Goal: Task Accomplishment & Management: Complete application form

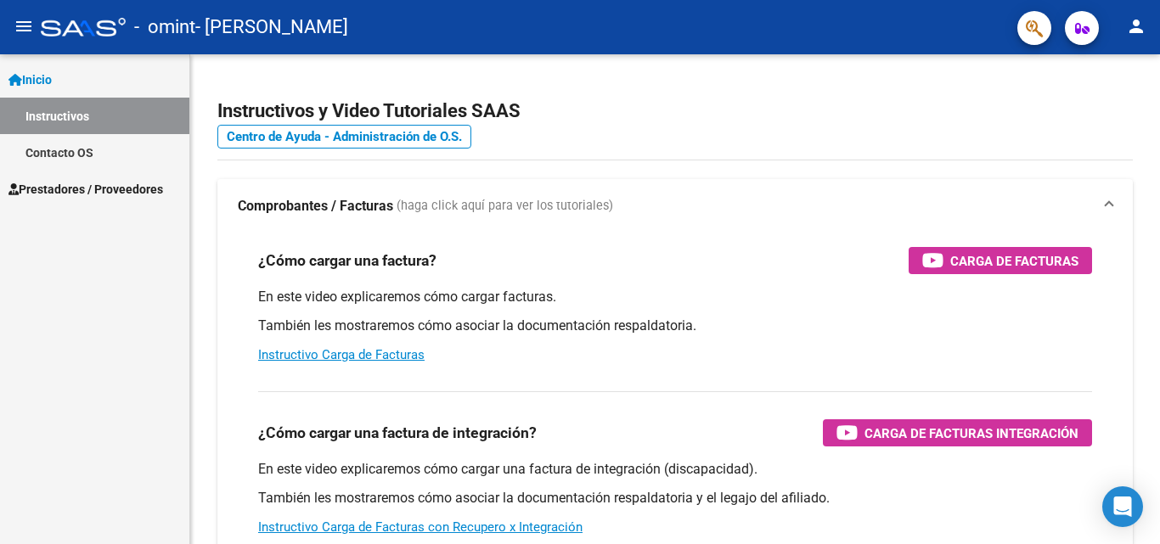
click at [158, 187] on span "Prestadores / Proveedores" at bounding box center [85, 189] width 155 height 19
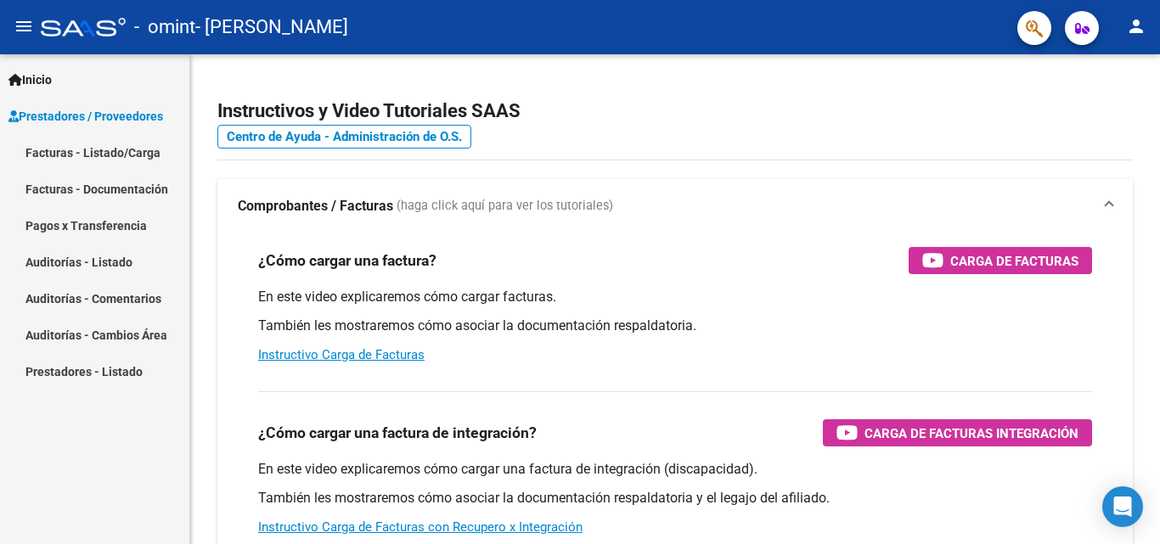
click at [126, 227] on link "Pagos x Transferencia" at bounding box center [94, 225] width 189 height 37
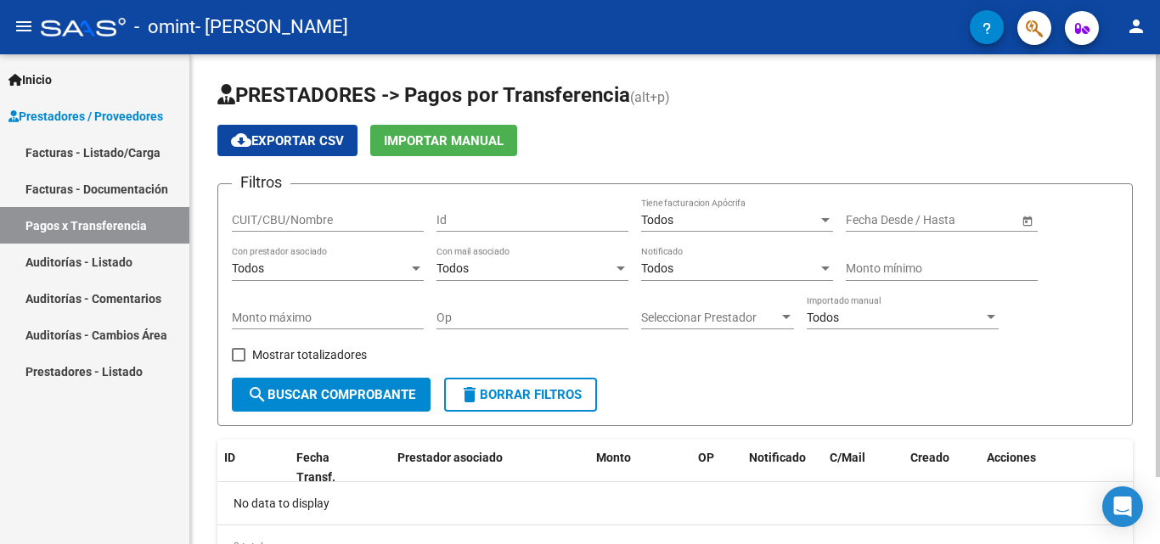
scroll to position [78, 0]
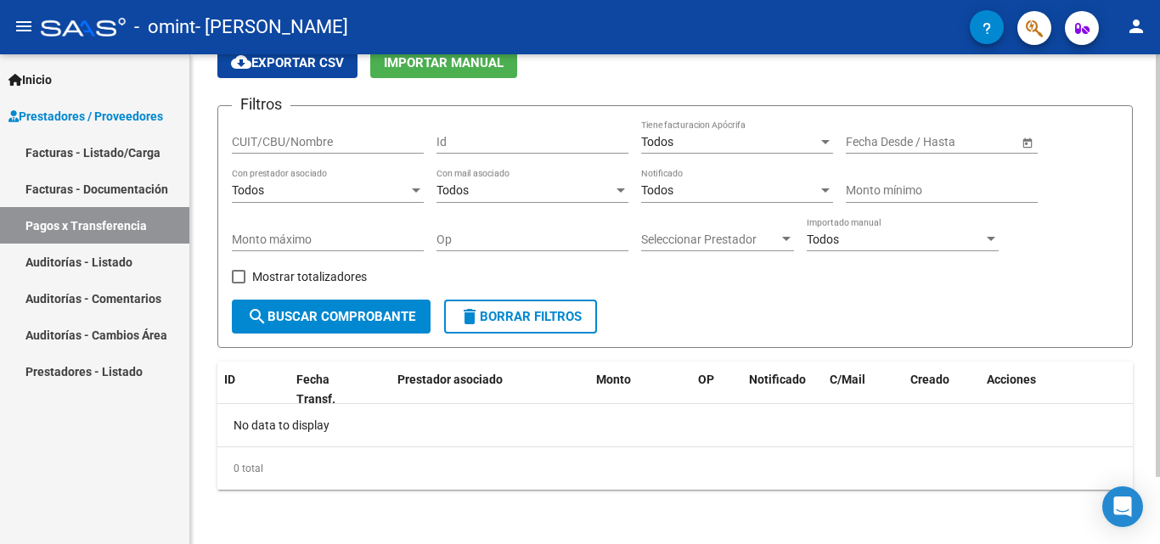
click at [1159, 493] on div at bounding box center [1158, 299] width 4 height 490
click at [119, 257] on link "Auditorías - Listado" at bounding box center [94, 262] width 189 height 37
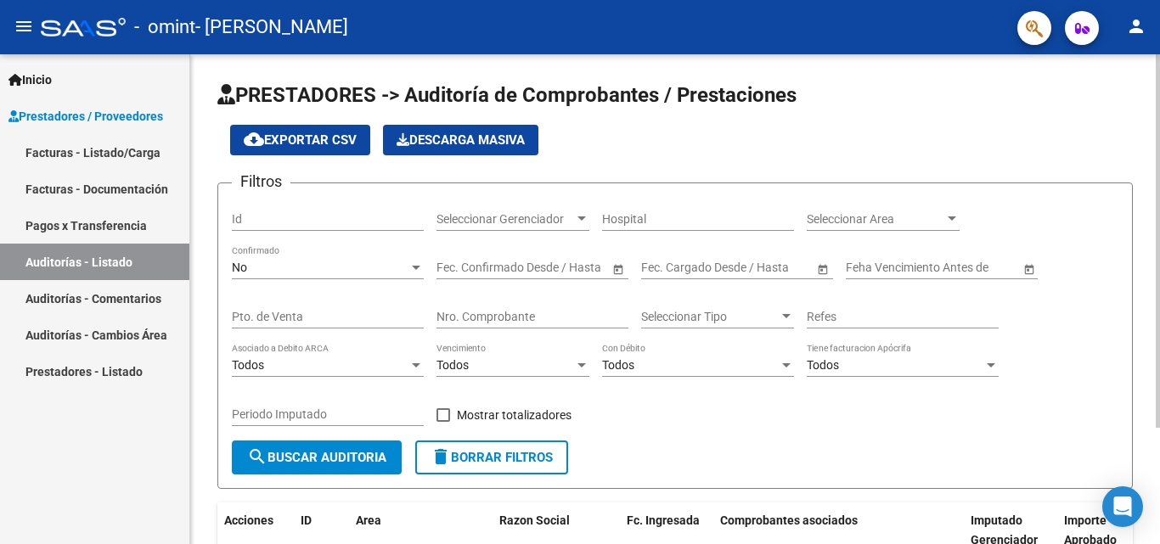
scroll to position [153, 0]
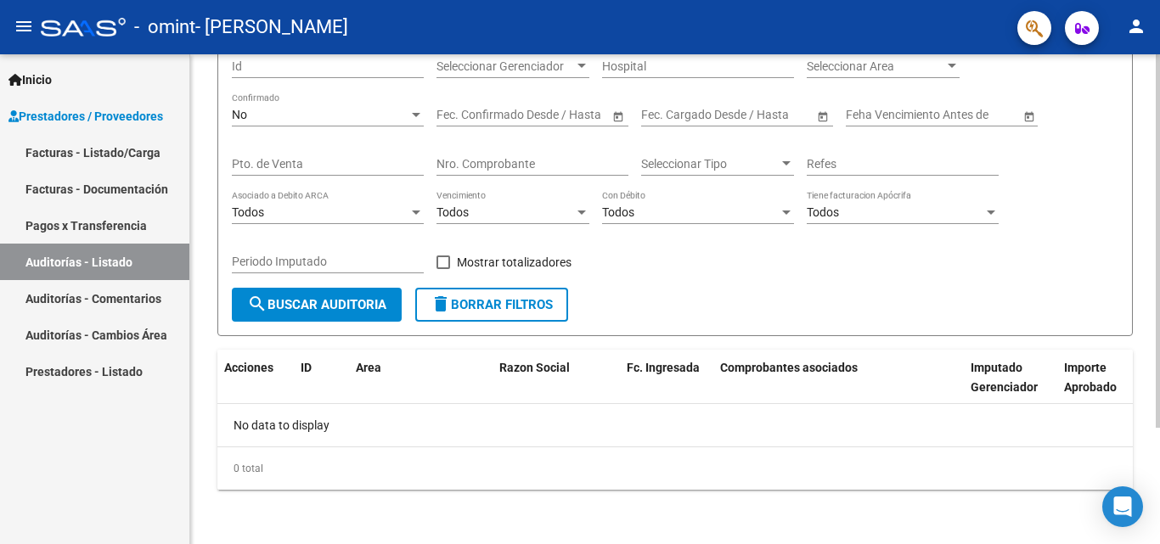
click at [1157, 450] on div at bounding box center [1158, 299] width 4 height 490
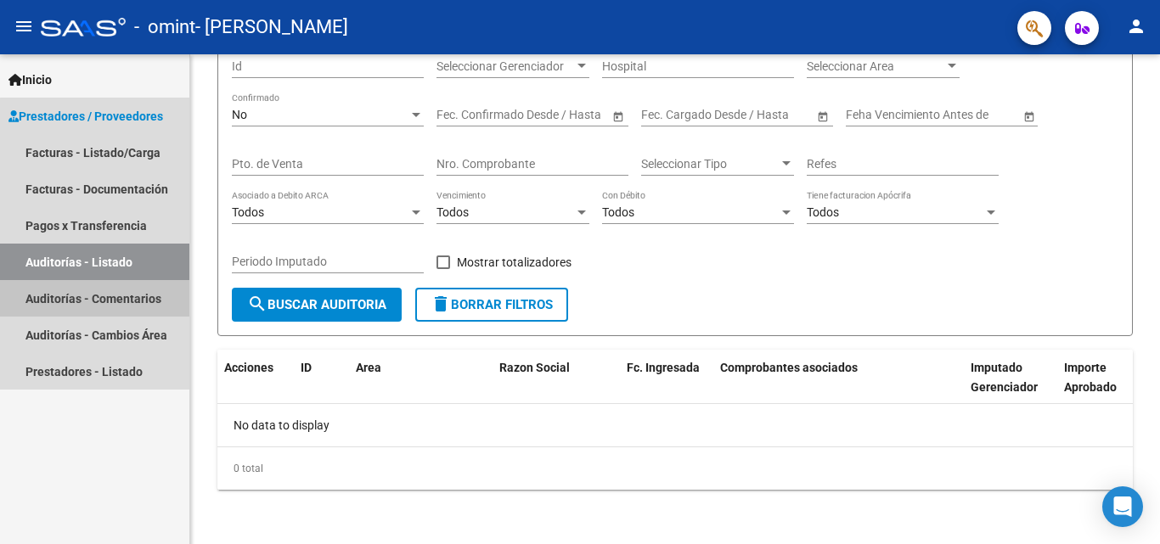
click at [119, 293] on link "Auditorías - Comentarios" at bounding box center [94, 298] width 189 height 37
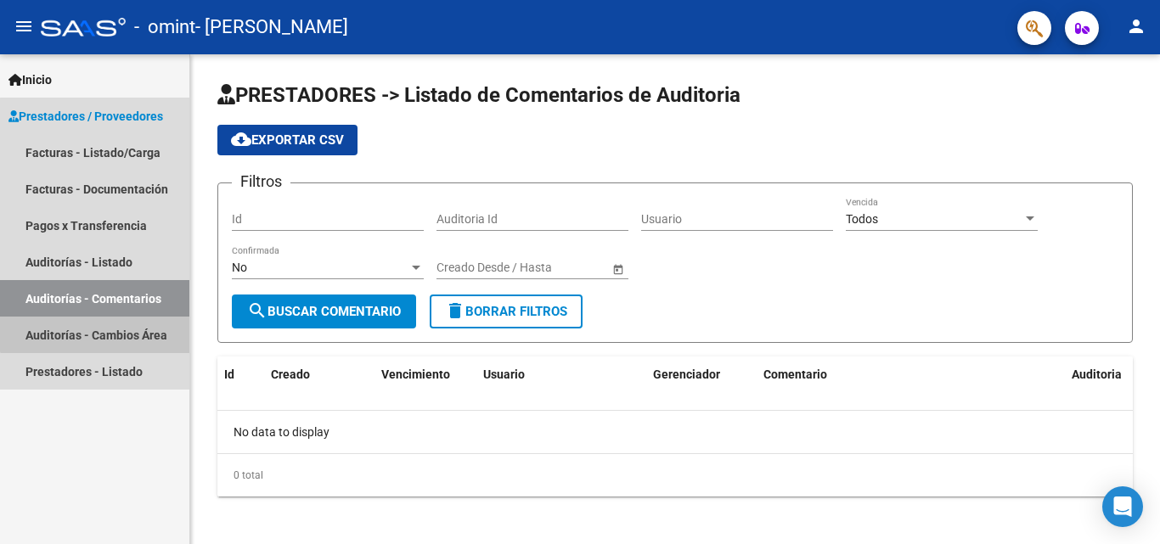
click at [108, 329] on link "Auditorías - Cambios Área" at bounding box center [94, 335] width 189 height 37
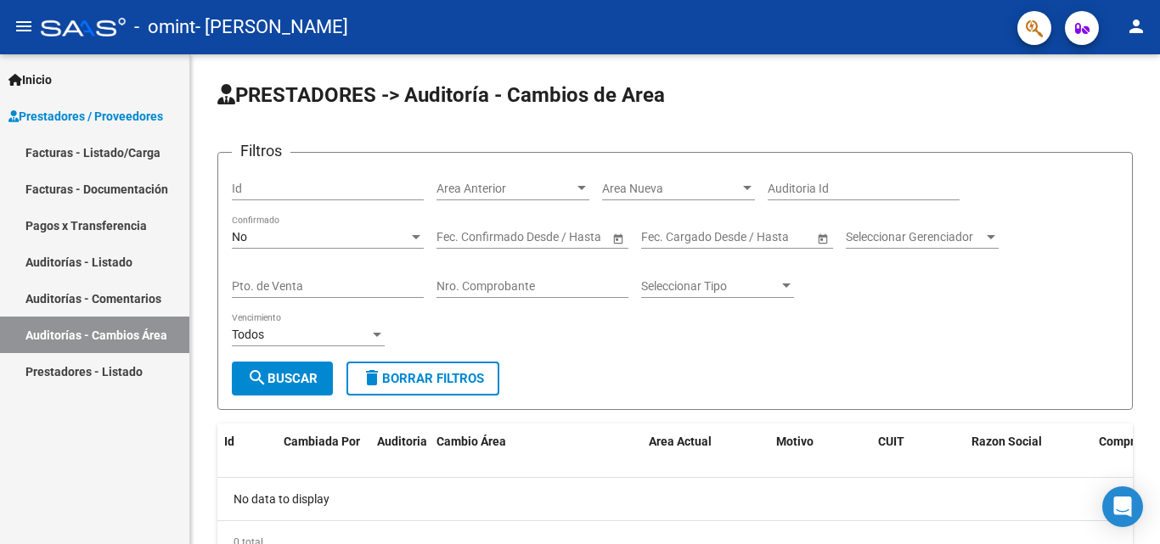
click at [112, 148] on link "Facturas - Listado/Carga" at bounding box center [94, 152] width 189 height 37
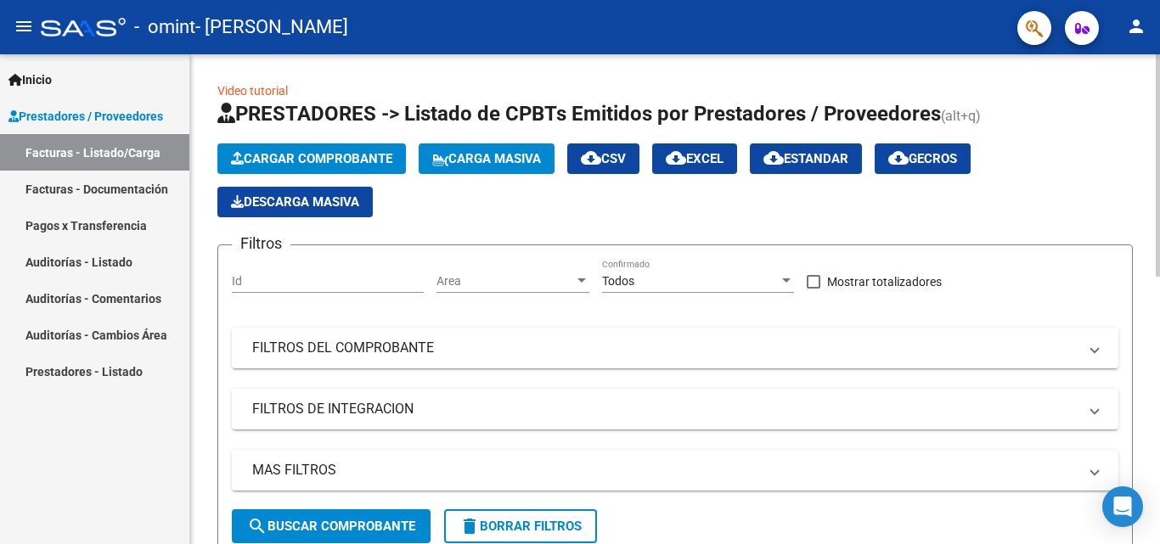
scroll to position [490, 0]
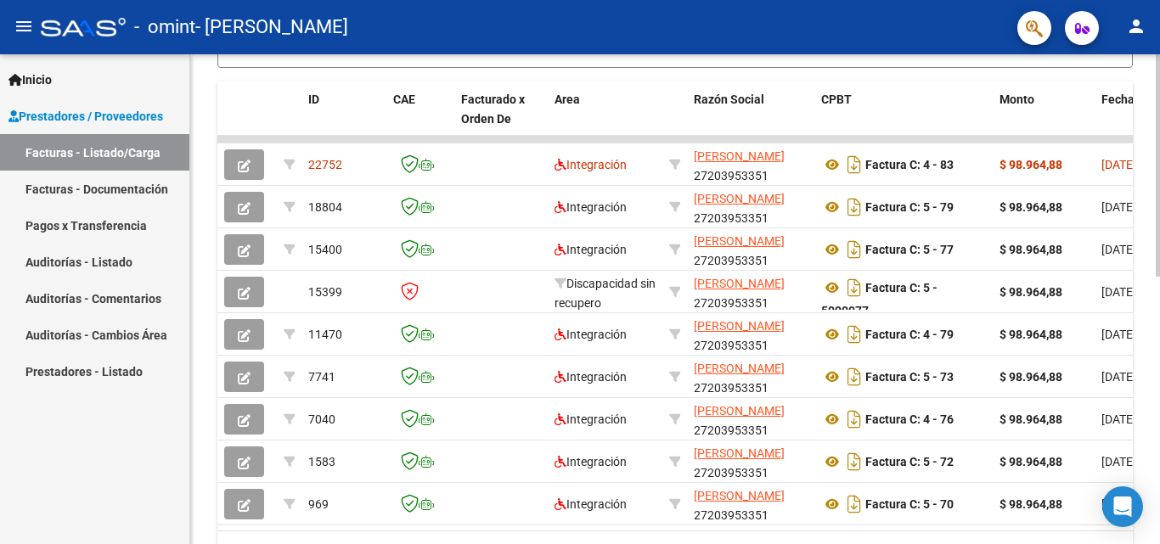
click at [1159, 298] on div at bounding box center [1158, 299] width 4 height 490
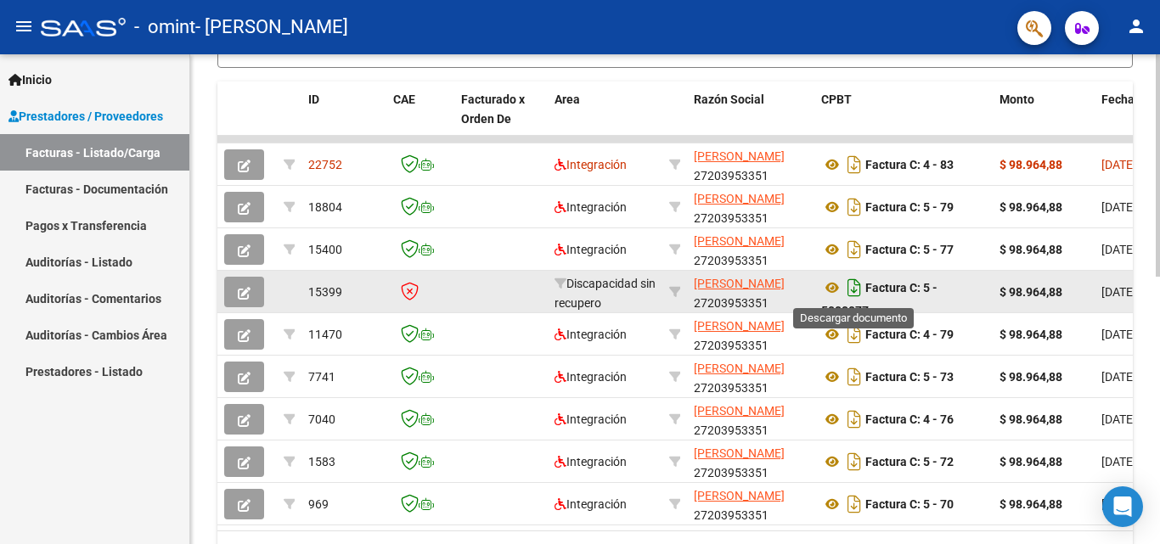
click at [853, 279] on icon "Descargar documento" at bounding box center [854, 287] width 22 height 27
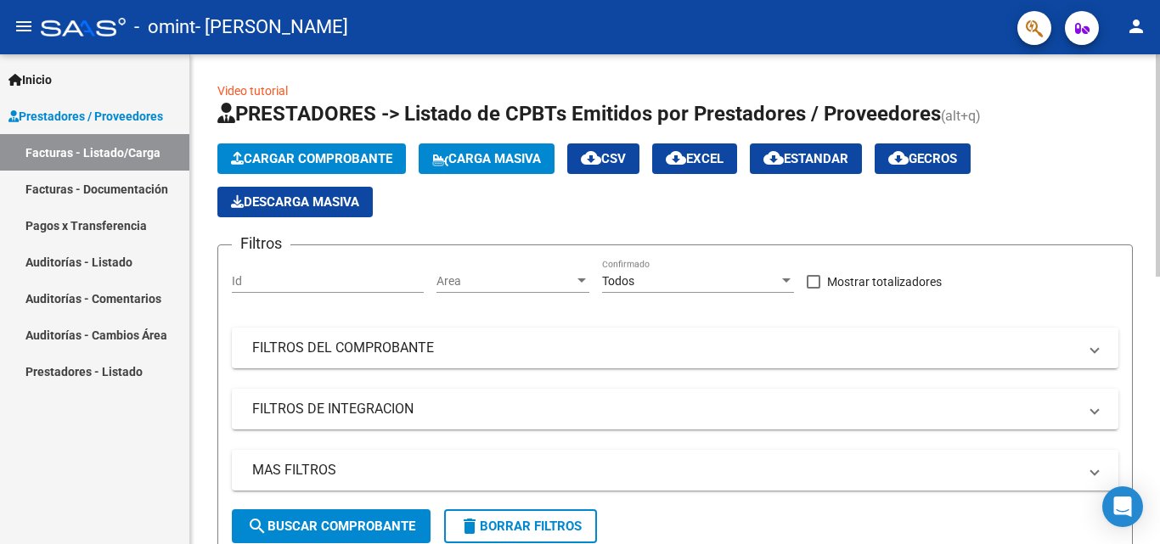
click at [1159, 90] on div at bounding box center [1158, 299] width 4 height 490
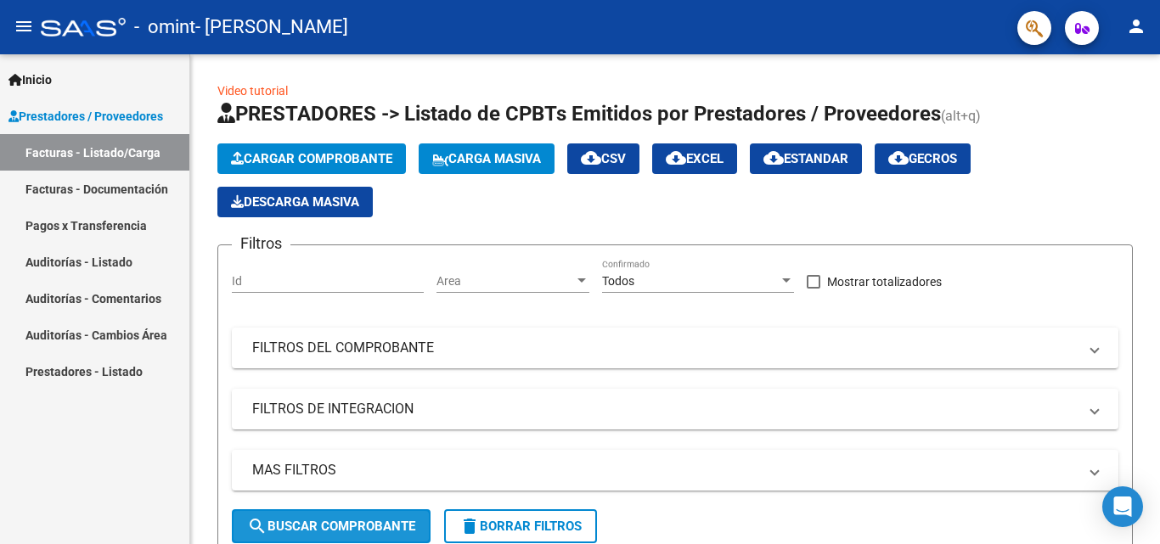
click at [369, 514] on button "search Buscar Comprobante" at bounding box center [331, 526] width 199 height 34
click at [251, 520] on mat-icon "search" at bounding box center [257, 526] width 20 height 20
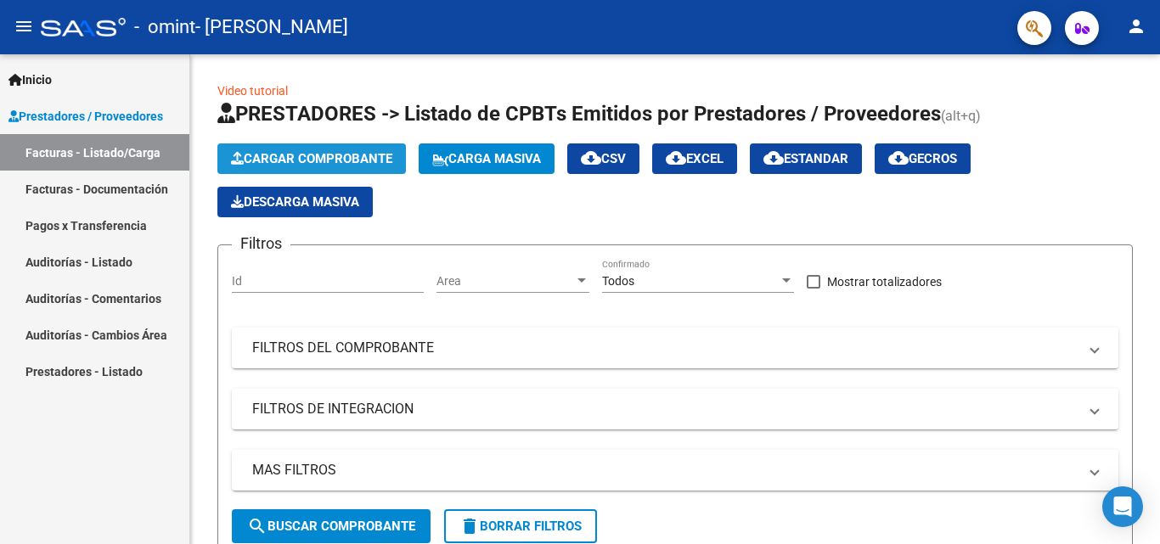
click at [363, 149] on button "Cargar Comprobante" at bounding box center [311, 158] width 188 height 31
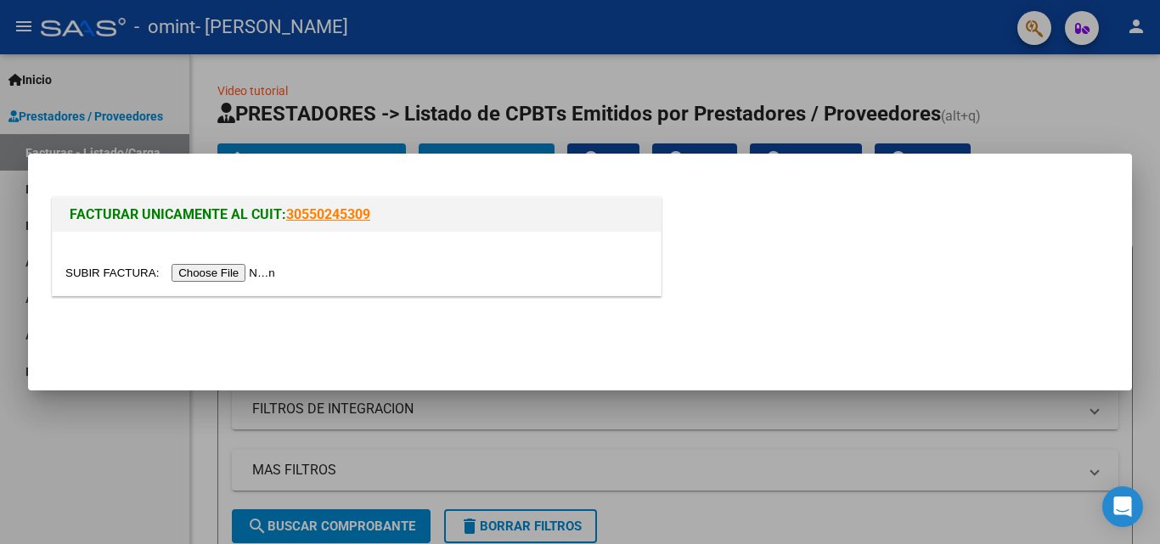
click at [232, 269] on input "file" at bounding box center [172, 273] width 215 height 18
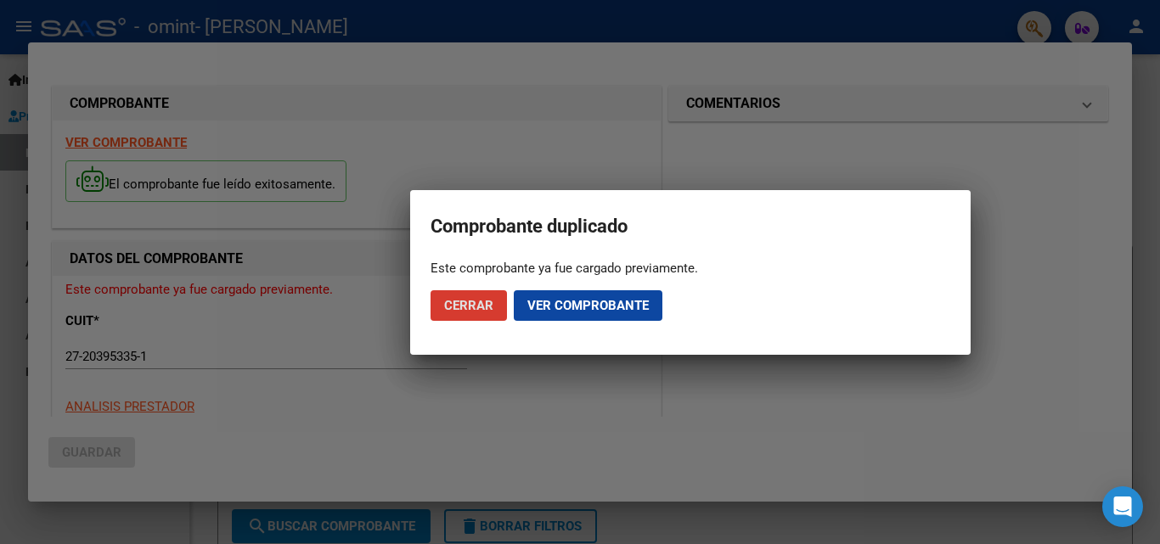
click at [554, 296] on button "Ver comprobante" at bounding box center [588, 305] width 149 height 31
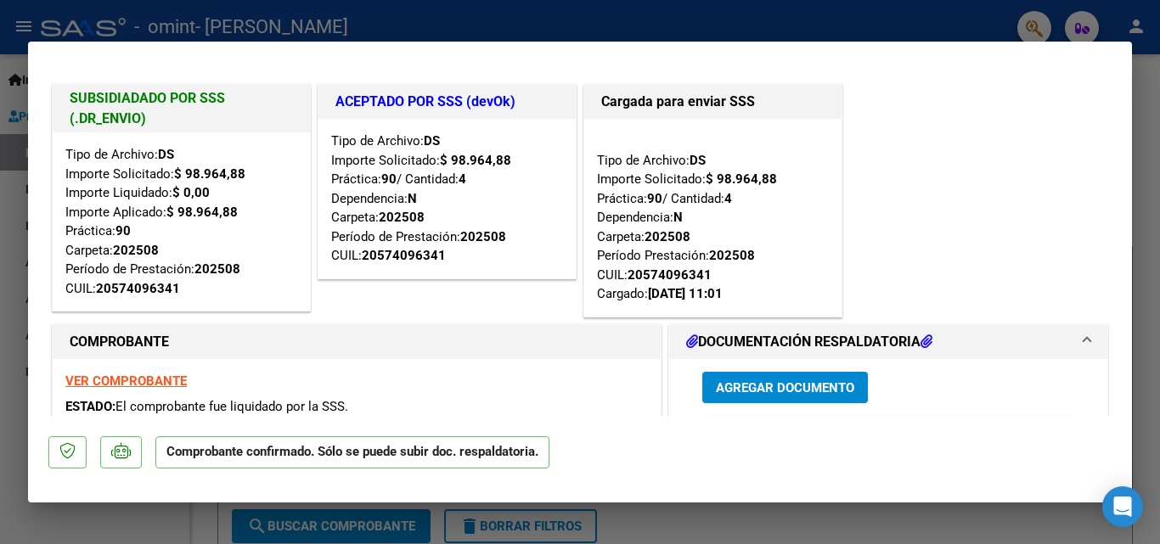
click at [1066, 196] on div "SUBSIDIADADO POR SSS (.DR_ENVIO) Tipo de Archivo: DS Importe Solicitado: $ 98.9…" at bounding box center [579, 201] width 1063 height 240
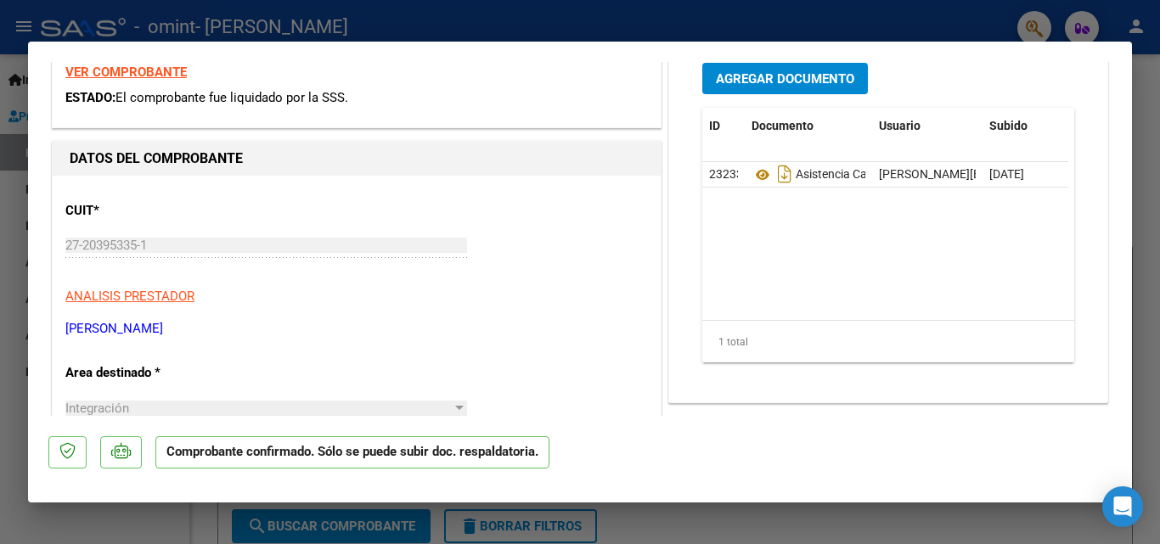
click at [22, 14] on div at bounding box center [580, 272] width 1160 height 544
type input "$ 0,00"
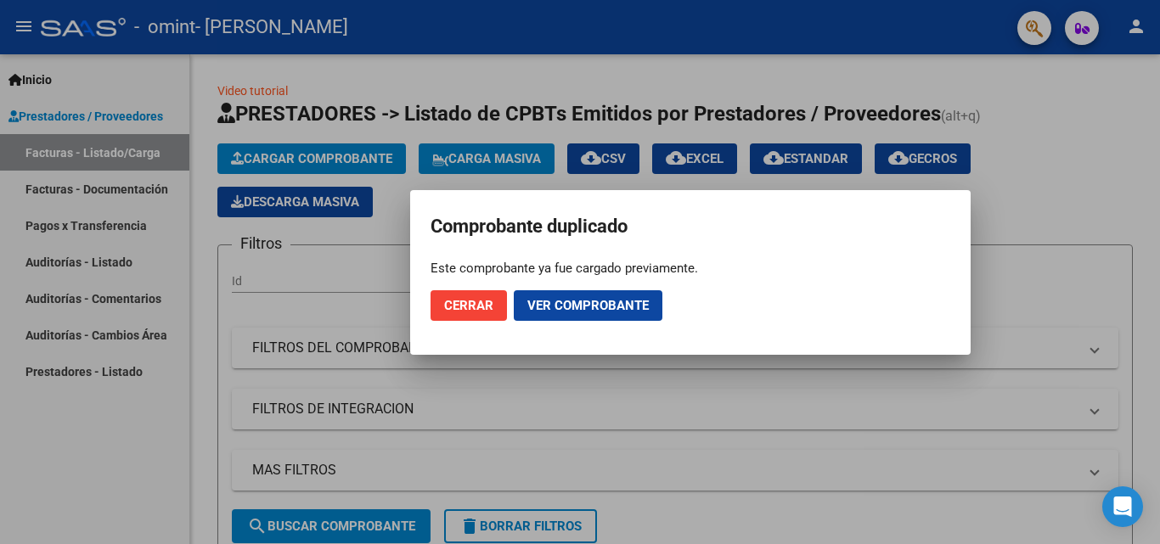
click at [455, 306] on span "Cerrar" at bounding box center [468, 305] width 49 height 15
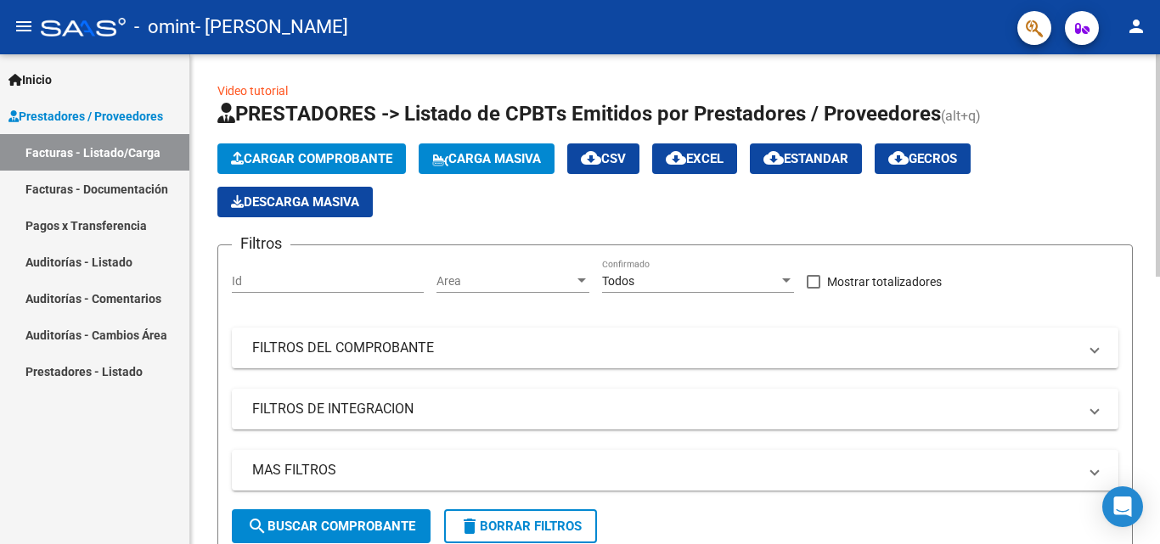
click at [369, 160] on span "Cargar Comprobante" at bounding box center [311, 158] width 161 height 15
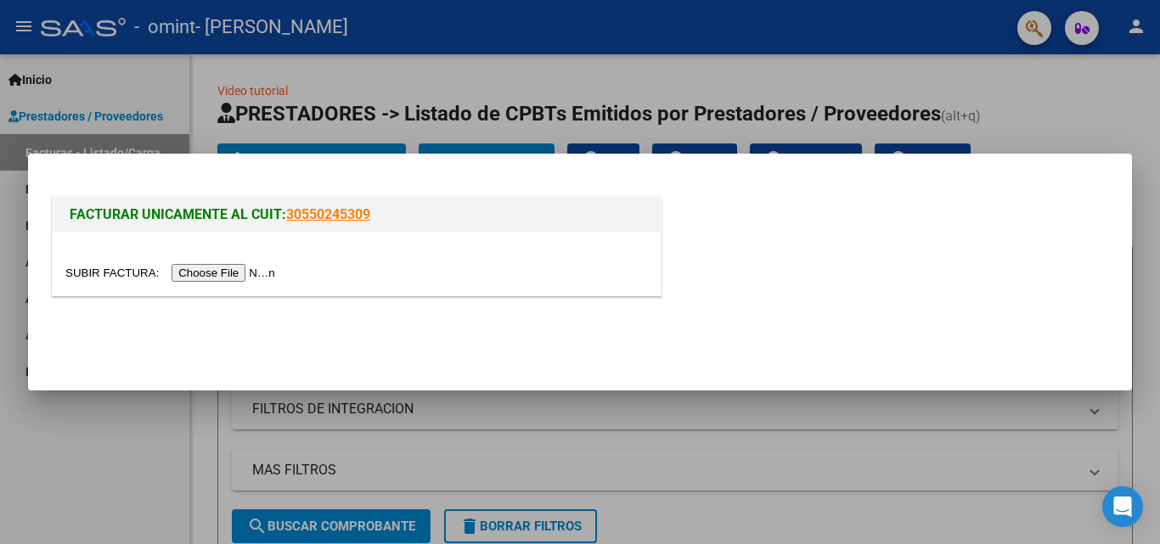
click at [232, 272] on input "file" at bounding box center [172, 273] width 215 height 18
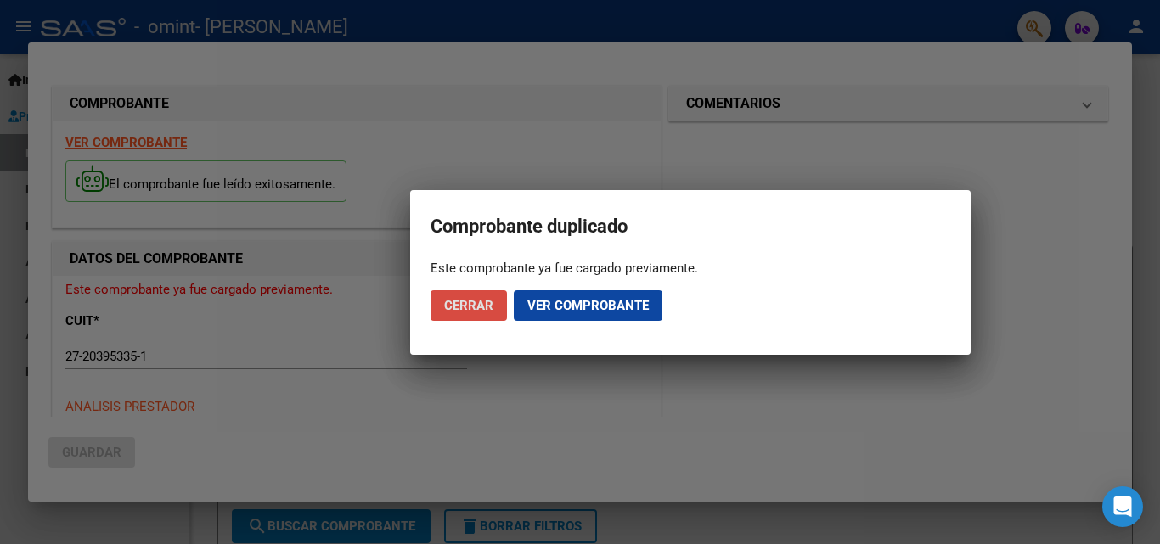
click at [492, 307] on span "Cerrar" at bounding box center [468, 305] width 49 height 15
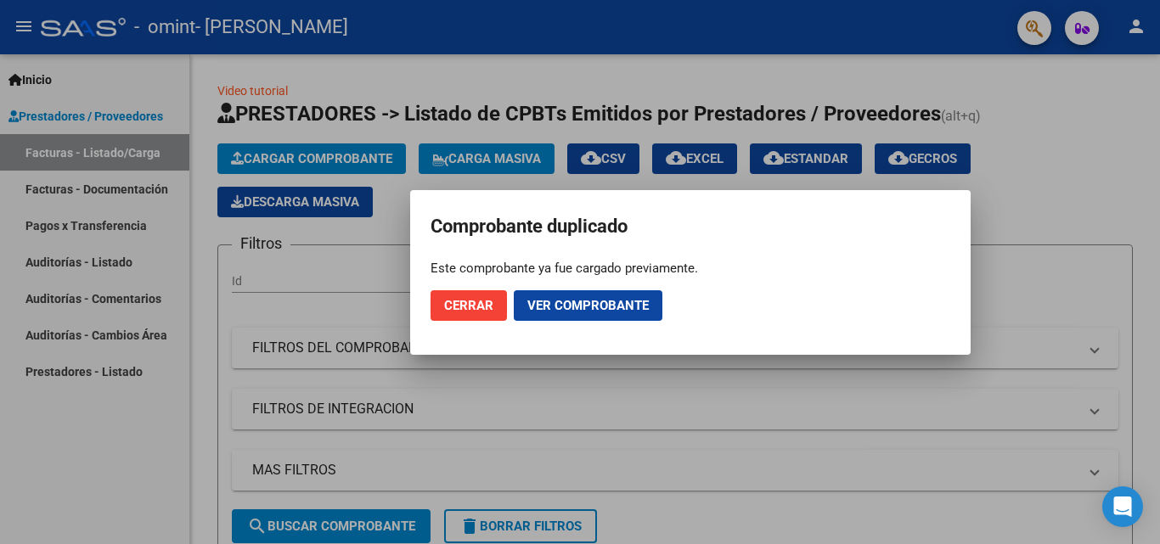
click at [481, 298] on span "Cerrar" at bounding box center [468, 305] width 49 height 15
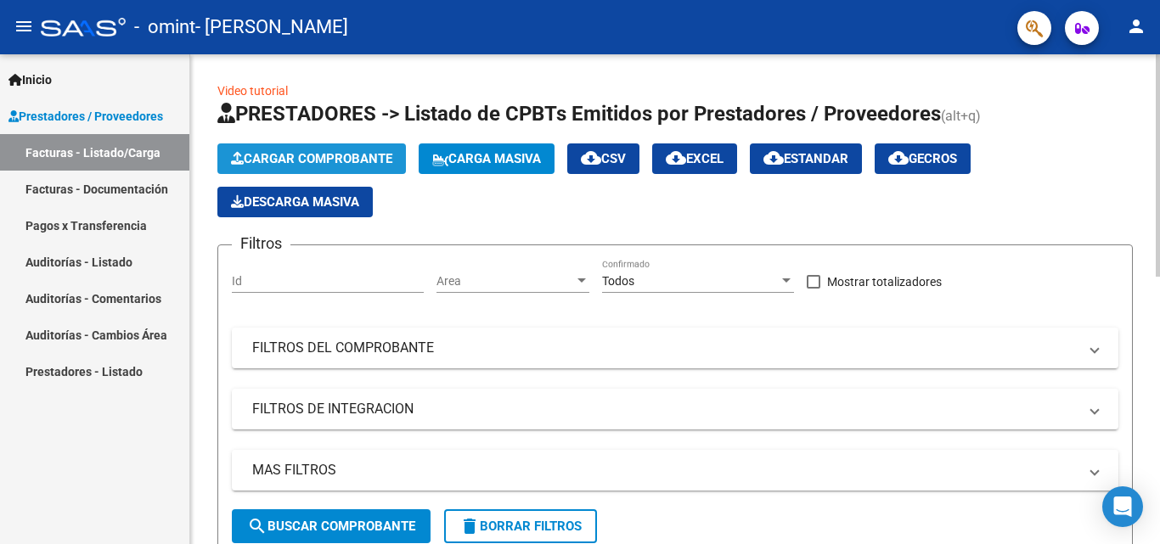
click at [357, 152] on span "Cargar Comprobante" at bounding box center [311, 158] width 161 height 15
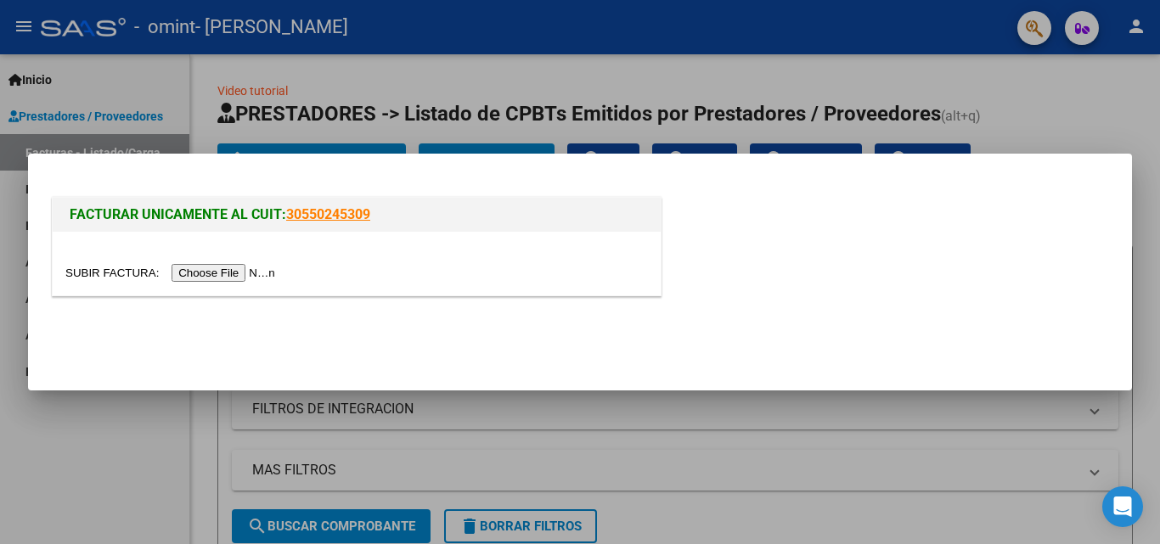
click at [229, 273] on input "file" at bounding box center [172, 273] width 215 height 18
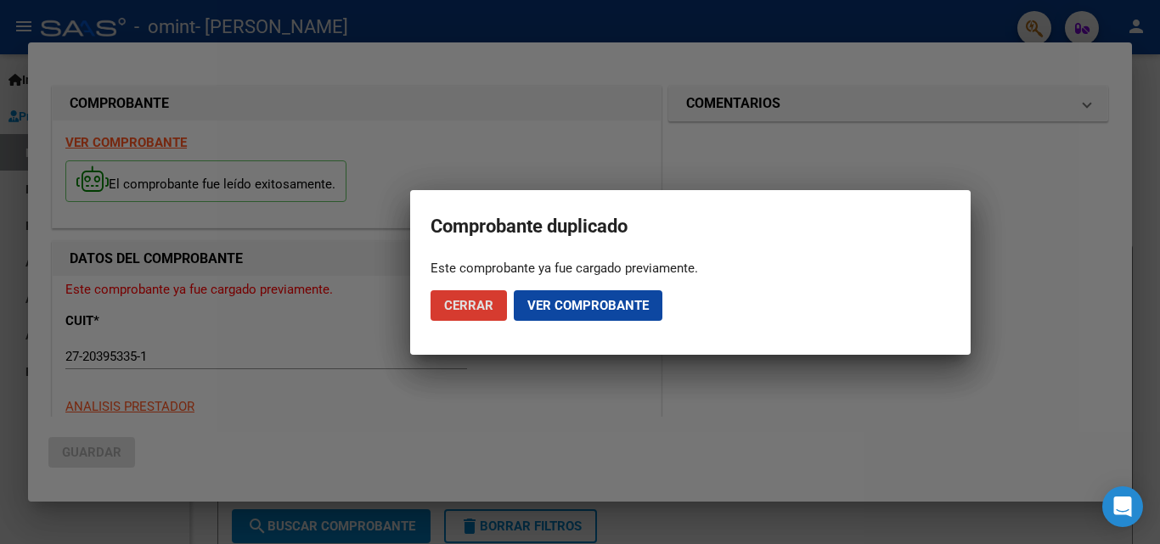
click at [638, 303] on span "Ver comprobante" at bounding box center [587, 305] width 121 height 15
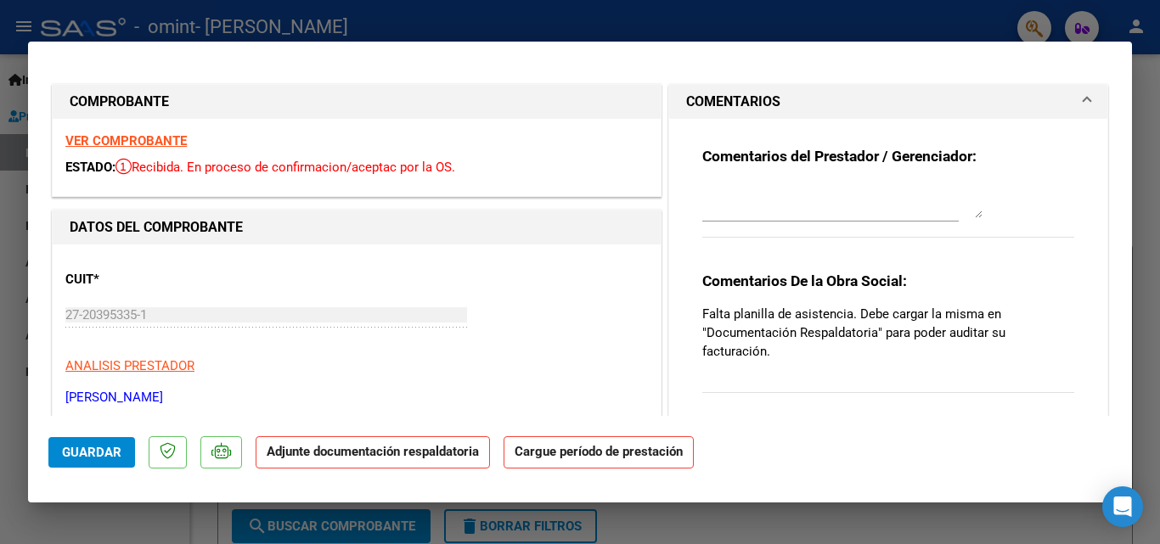
click at [452, 454] on strong "Adjunte documentación respaldatoria" at bounding box center [373, 451] width 212 height 15
click at [1125, 440] on mat-dialog-container "COMPROBANTE VER COMPROBANTE ESTADO: Recibida. En proceso de confirmacion/acepta…" at bounding box center [580, 272] width 1104 height 461
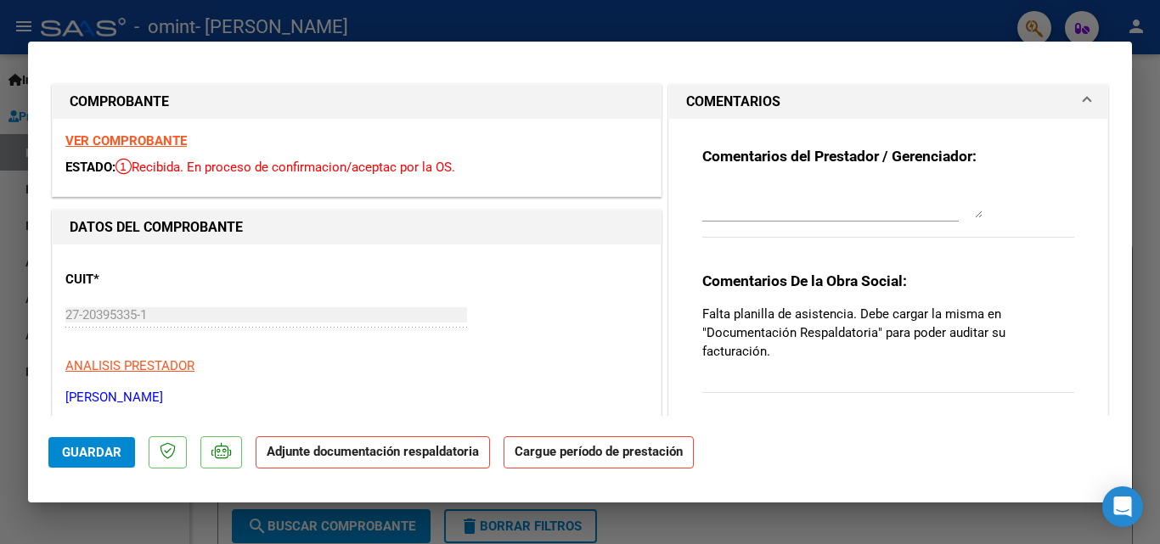
click at [1125, 428] on mat-dialog-container "COMPROBANTE VER COMPROBANTE ESTADO: Recibida. En proceso de confirmacion/acepta…" at bounding box center [580, 272] width 1104 height 461
click at [1125, 470] on mat-dialog-container "COMPROBANTE VER COMPROBANTE ESTADO: Recibida. En proceso de confirmacion/acepta…" at bounding box center [580, 272] width 1104 height 461
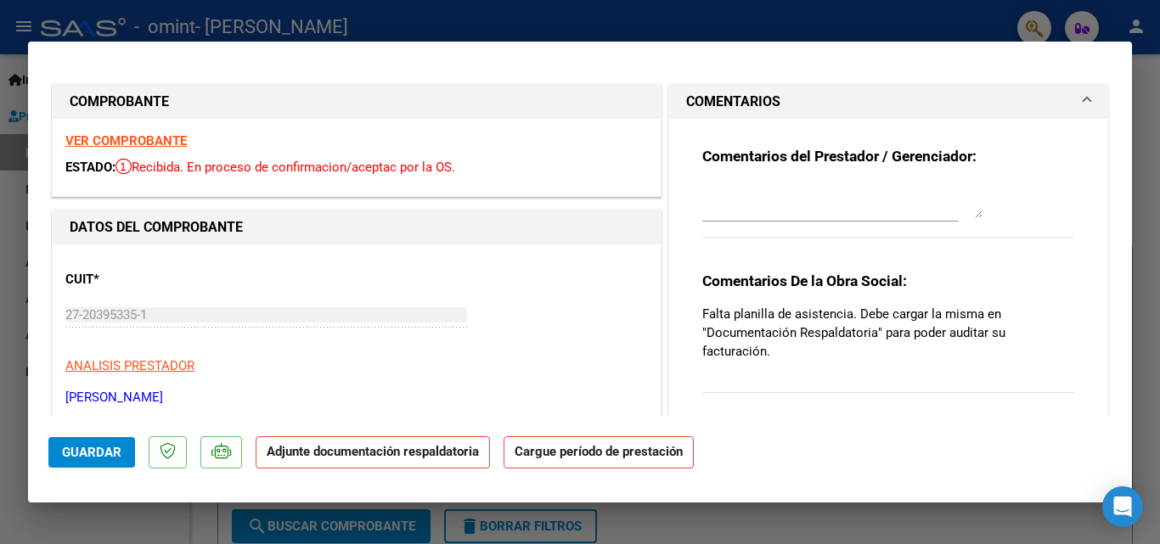
click at [1125, 470] on mat-dialog-container "COMPROBANTE VER COMPROBANTE ESTADO: Recibida. En proceso de confirmacion/acepta…" at bounding box center [580, 272] width 1104 height 461
click at [673, 453] on strong "Cargue período de prestación" at bounding box center [598, 452] width 190 height 33
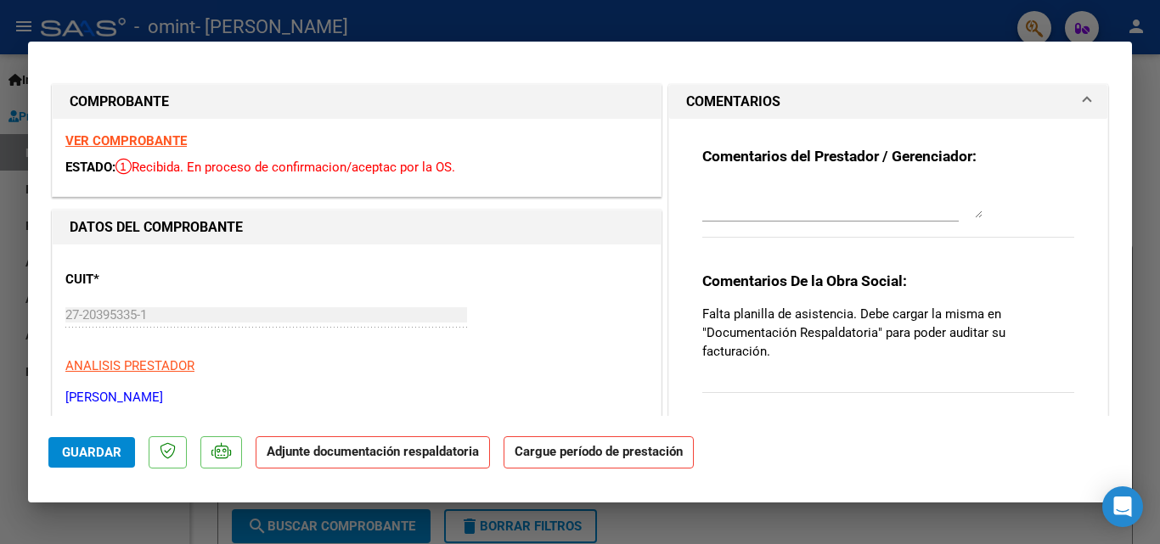
click at [673, 453] on strong "Cargue período de prestación" at bounding box center [598, 452] width 190 height 33
click at [792, 199] on textarea at bounding box center [842, 201] width 280 height 34
click at [1125, 427] on mat-dialog-container "COMPROBANTE VER COMPROBANTE ESTADO: Recibida. En proceso de confirmacion/acepta…" at bounding box center [580, 272] width 1104 height 461
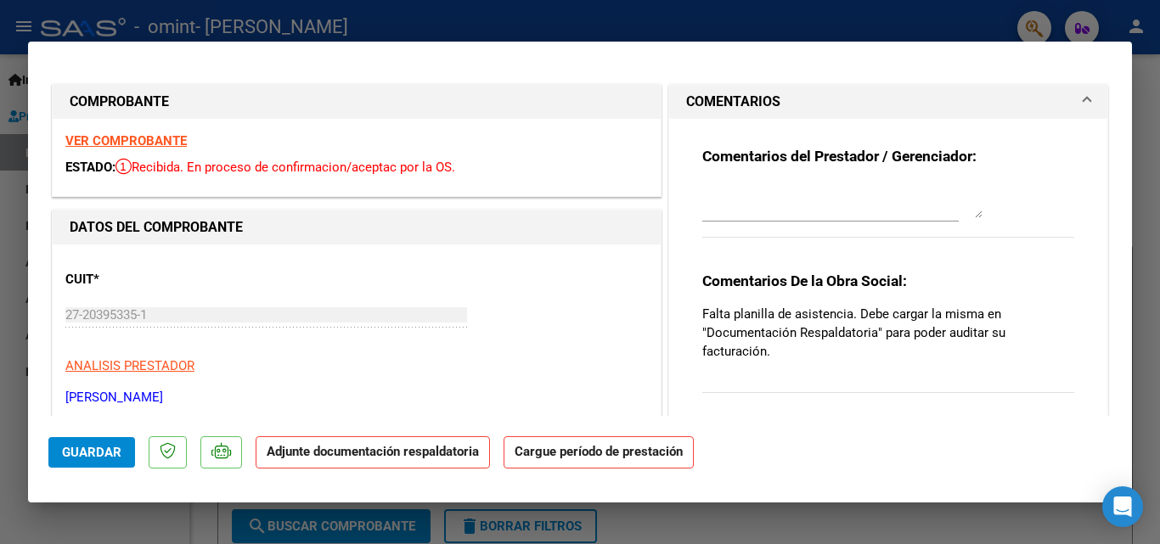
click at [1125, 427] on mat-dialog-container "COMPROBANTE VER COMPROBANTE ESTADO: Recibida. En proceso de confirmacion/acepta…" at bounding box center [580, 272] width 1104 height 461
click at [781, 206] on textarea at bounding box center [842, 201] width 280 height 34
click at [1077, 98] on mat-expansion-panel-header "COMENTARIOS" at bounding box center [888, 102] width 438 height 34
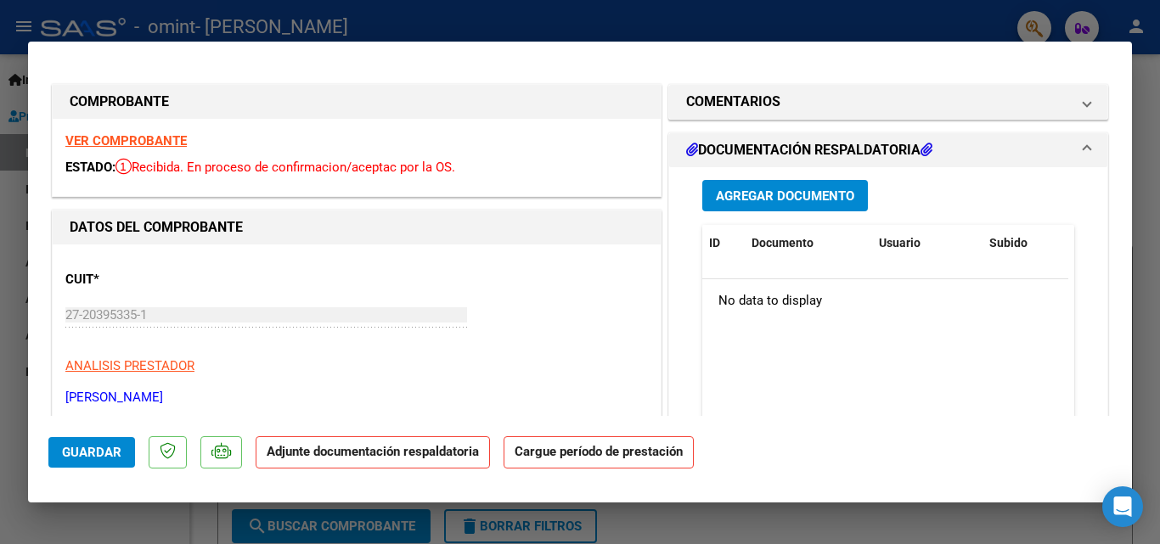
click at [817, 188] on span "Agregar Documento" at bounding box center [785, 195] width 138 height 15
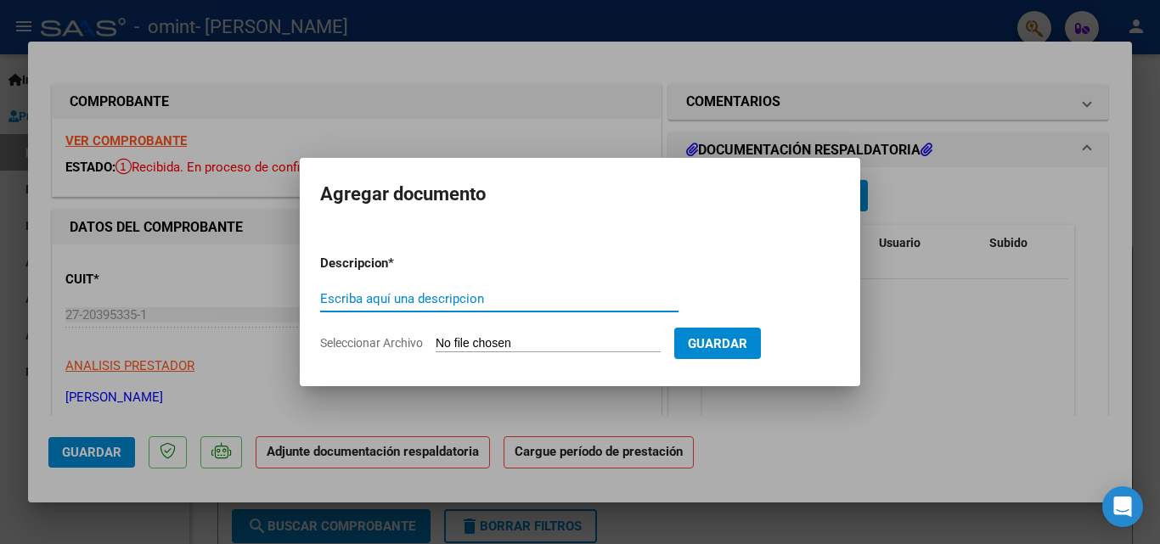
click at [408, 299] on input "Escriba aquí una descripcion" at bounding box center [499, 298] width 358 height 15
click at [478, 300] on input "asistencia septiembre" at bounding box center [499, 298] width 358 height 15
type input "asistencia septiembre"
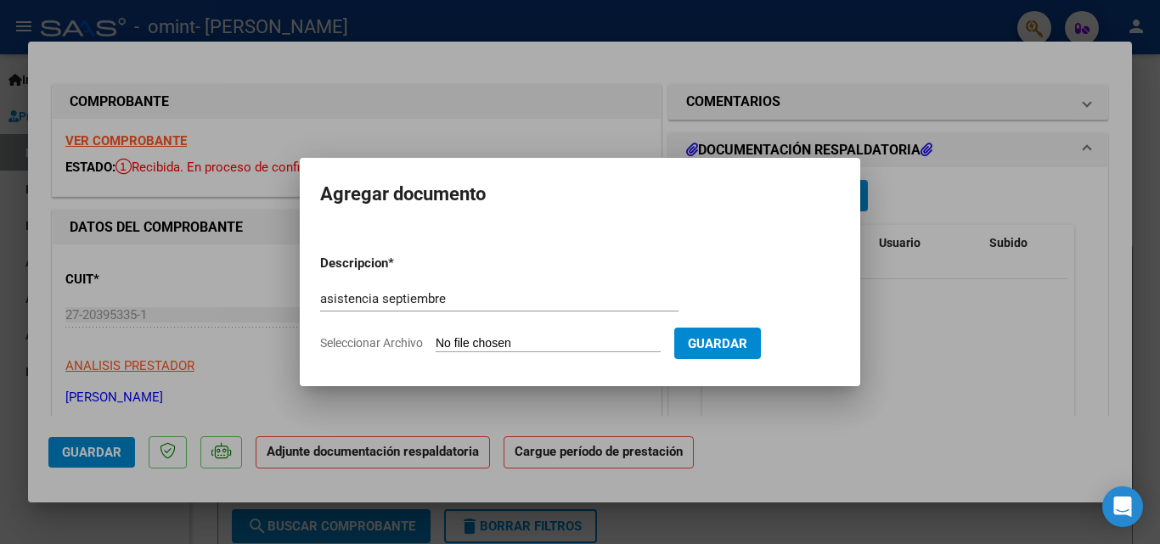
click at [408, 340] on span "Seleccionar Archivo" at bounding box center [371, 343] width 103 height 14
click at [436, 340] on input "Seleccionar Archivo" at bounding box center [548, 344] width 225 height 16
type input "C:\fakepath\Asistencia [DATE].pdf"
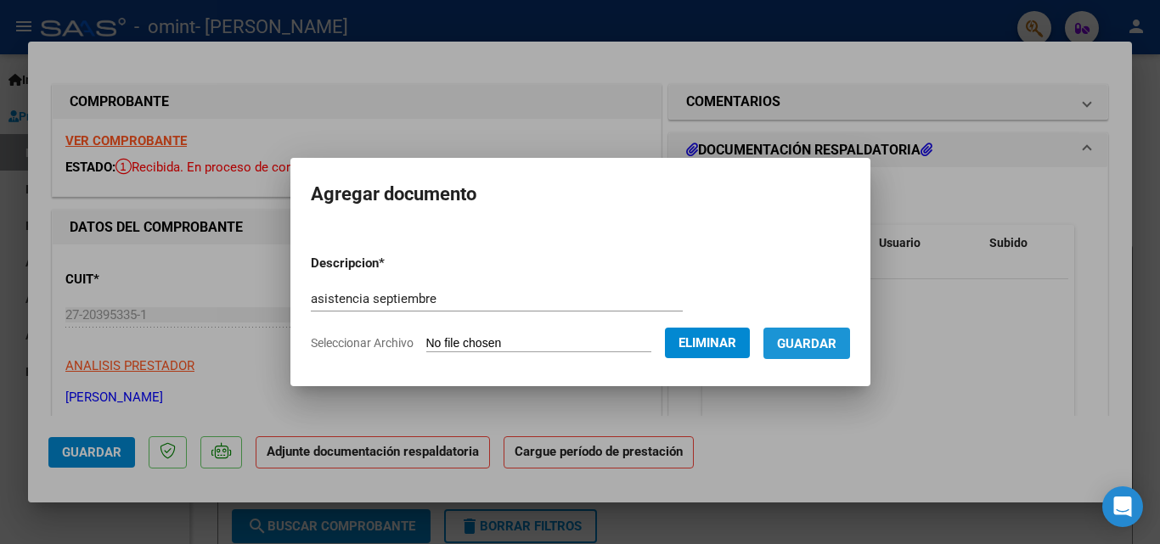
click at [818, 345] on span "Guardar" at bounding box center [806, 343] width 59 height 15
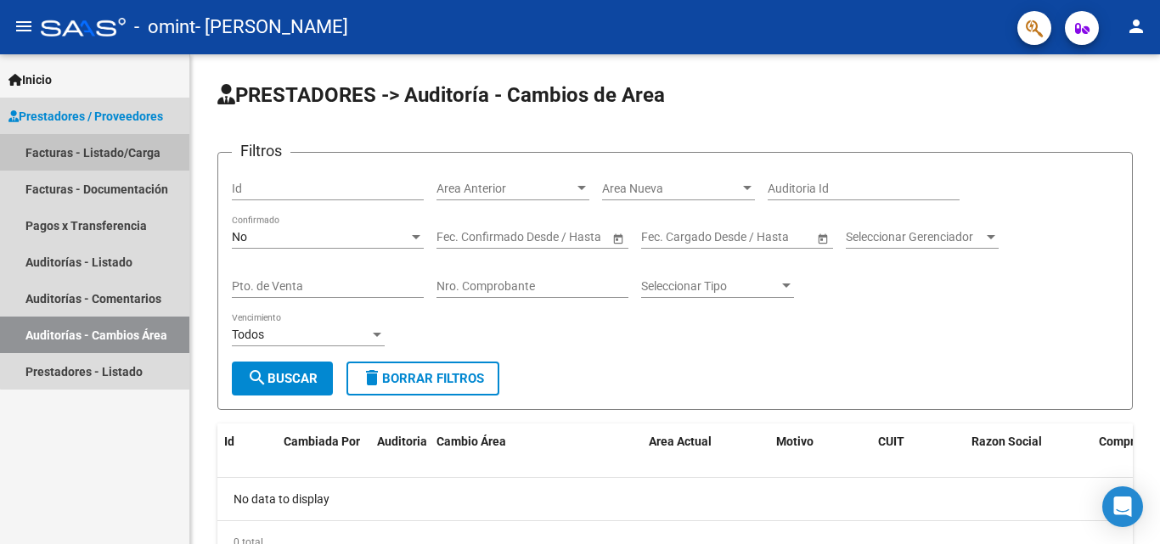
click at [103, 145] on link "Facturas - Listado/Carga" at bounding box center [94, 152] width 189 height 37
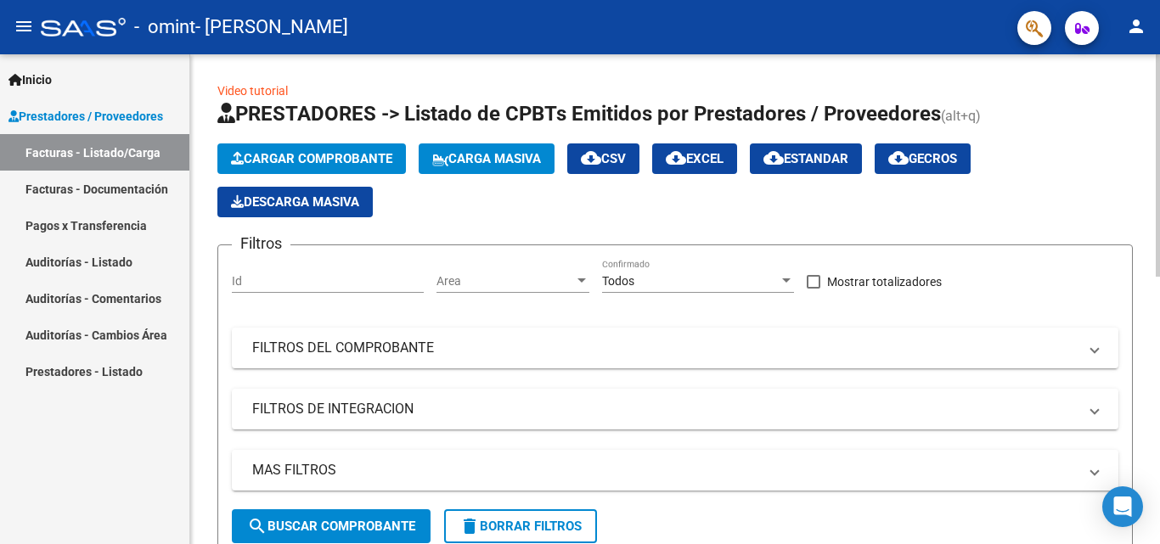
click at [291, 158] on span "Cargar Comprobante" at bounding box center [311, 158] width 161 height 15
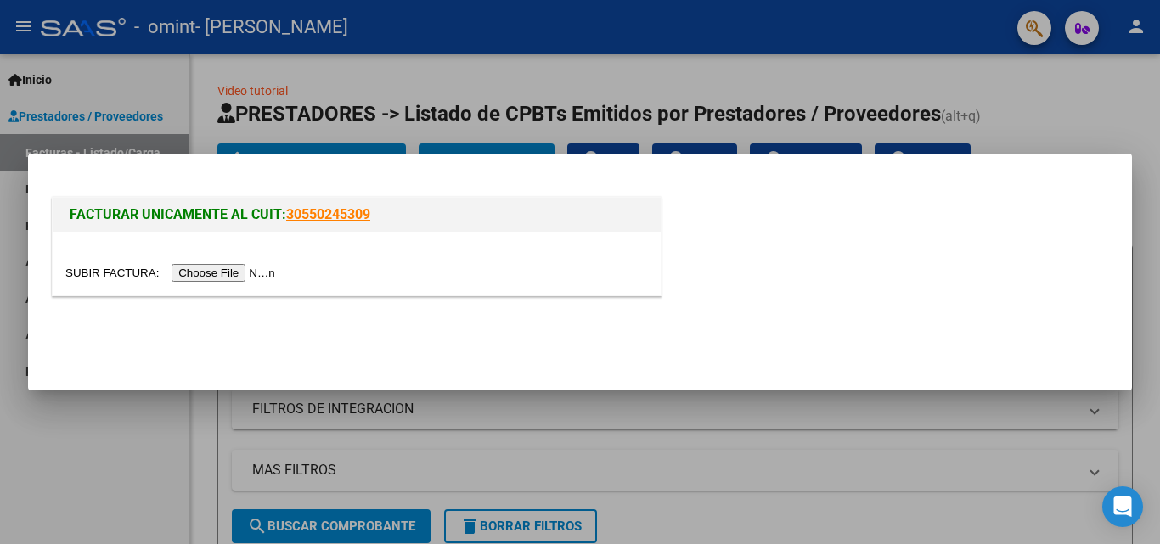
click at [219, 275] on input "file" at bounding box center [172, 273] width 215 height 18
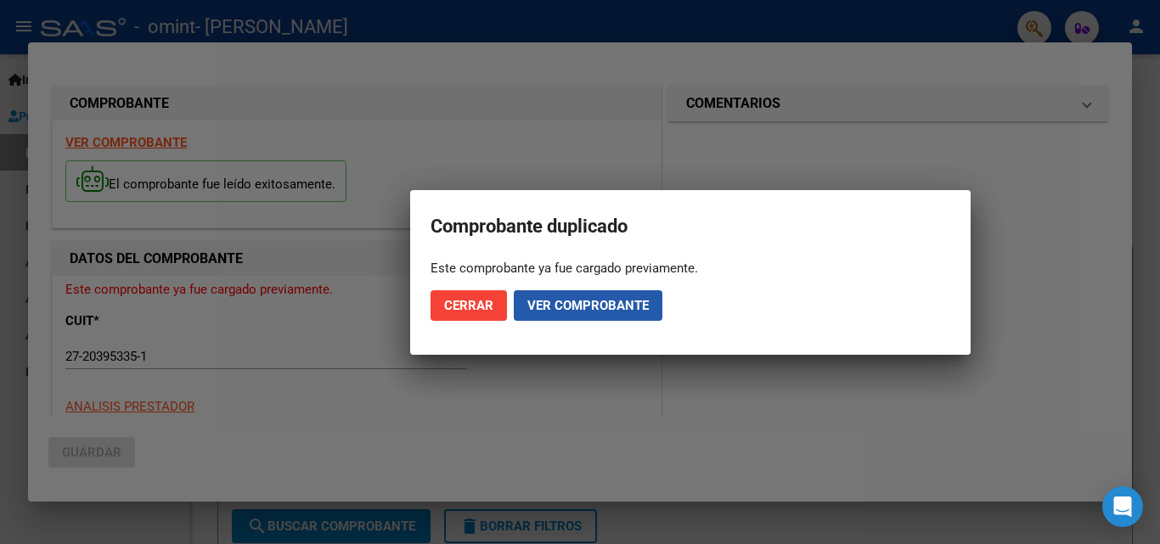
click at [554, 306] on span "Ver comprobante" at bounding box center [587, 305] width 121 height 15
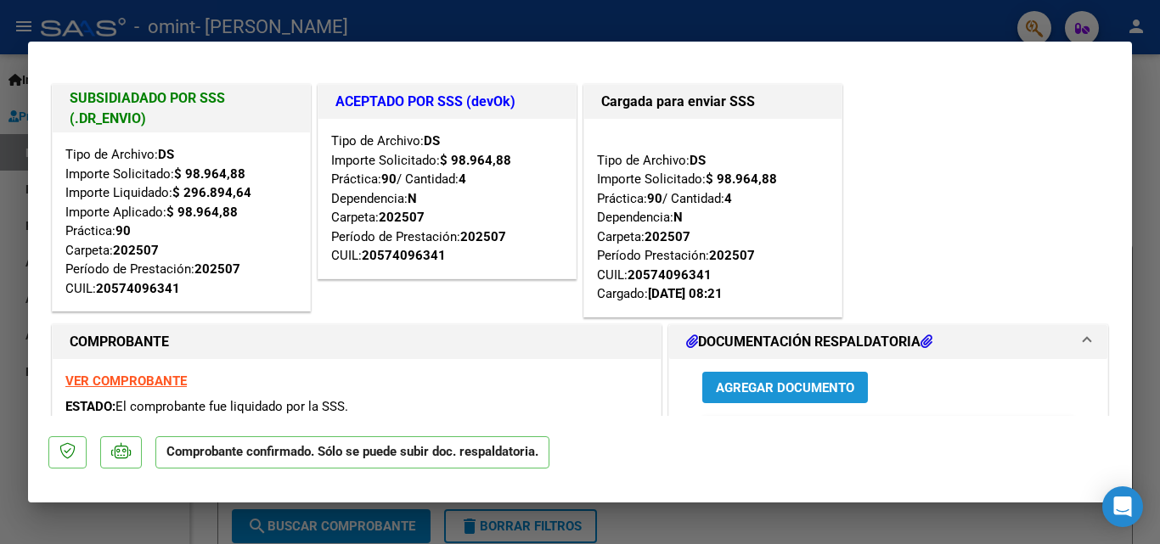
click at [826, 382] on span "Agregar Documento" at bounding box center [785, 387] width 138 height 15
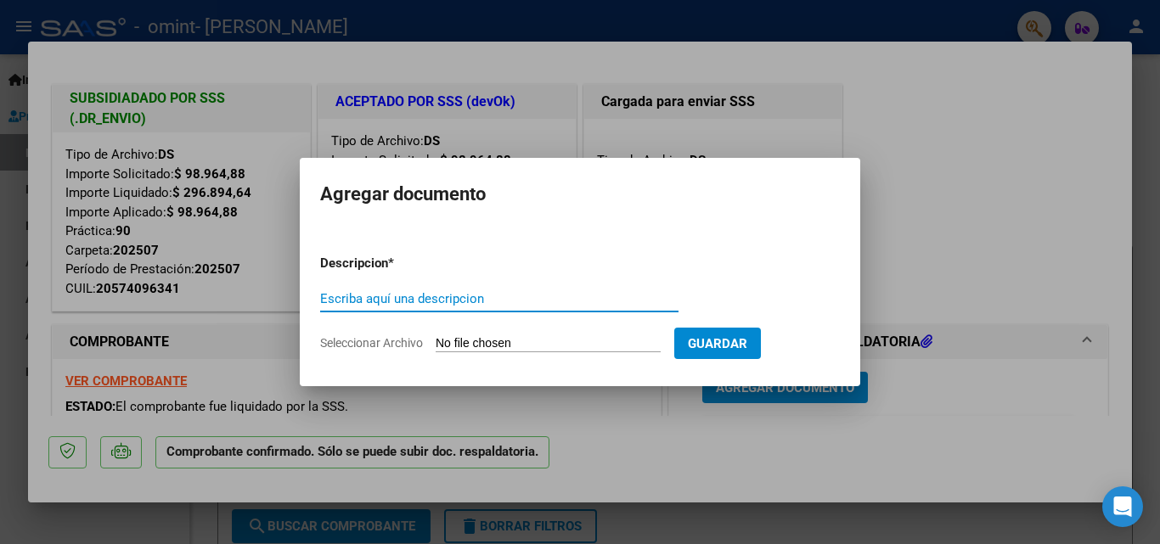
click at [515, 308] on div "Escriba aquí una descripcion" at bounding box center [499, 298] width 358 height 25
type input "asistencia [PERSON_NAME]"
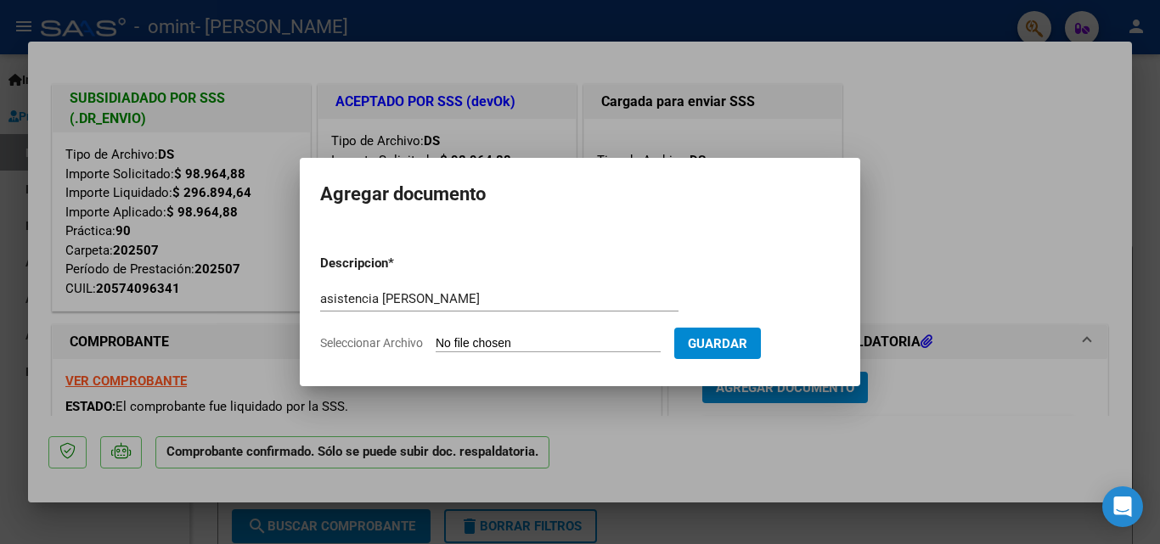
click at [392, 336] on span "Seleccionar Archivo" at bounding box center [371, 343] width 103 height 14
click at [436, 336] on input "Seleccionar Archivo" at bounding box center [548, 344] width 225 height 16
type input "C:\fakepath\asistencia [DATE].pdf"
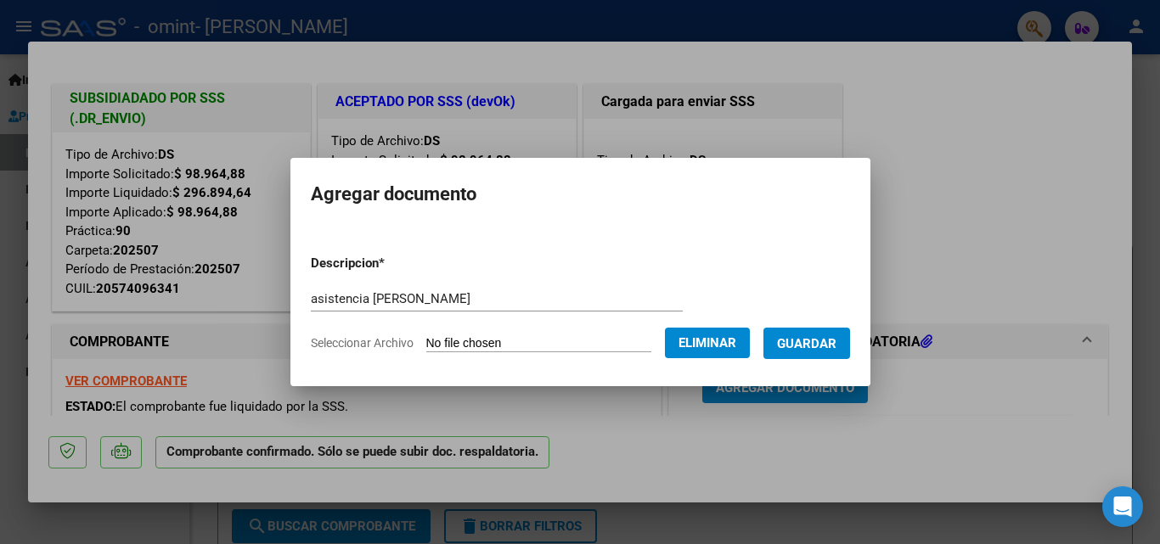
click at [817, 338] on span "Guardar" at bounding box center [806, 343] width 59 height 15
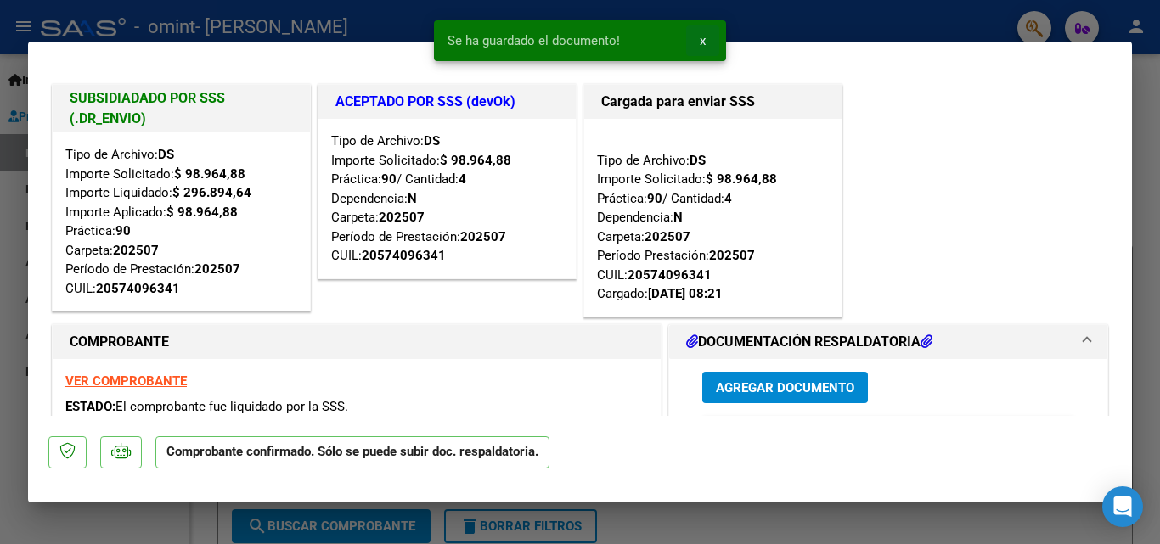
click at [703, 46] on span "x" at bounding box center [703, 40] width 6 height 15
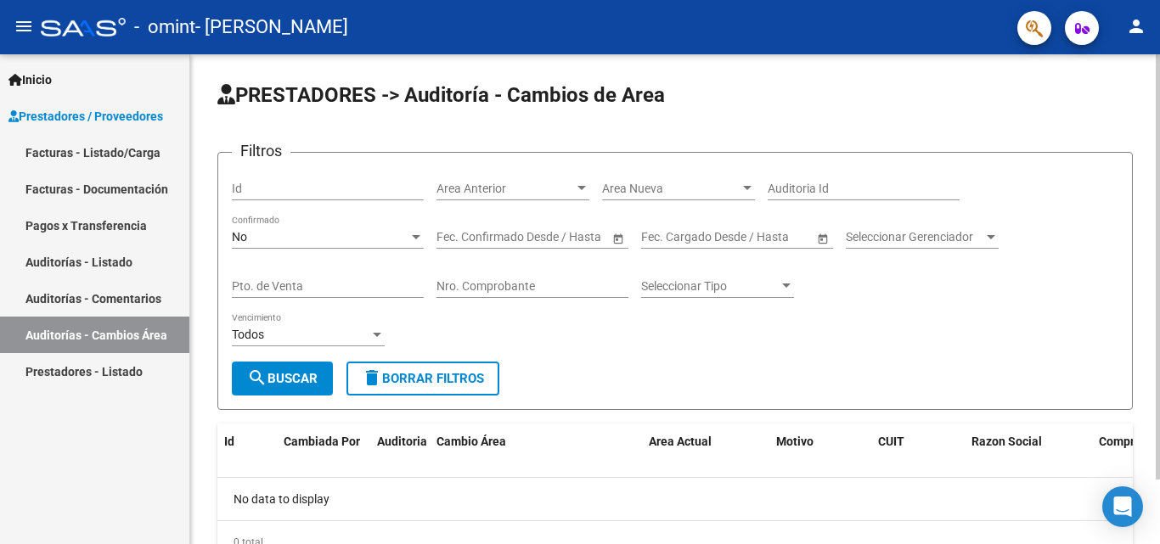
scroll to position [74, 0]
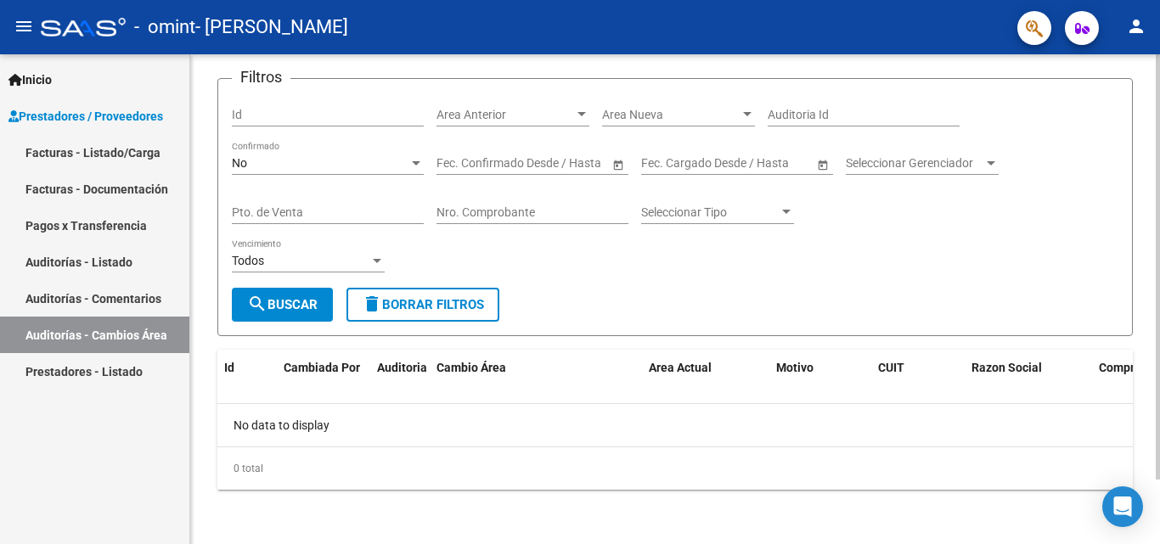
click at [1158, 496] on div at bounding box center [1158, 299] width 4 height 490
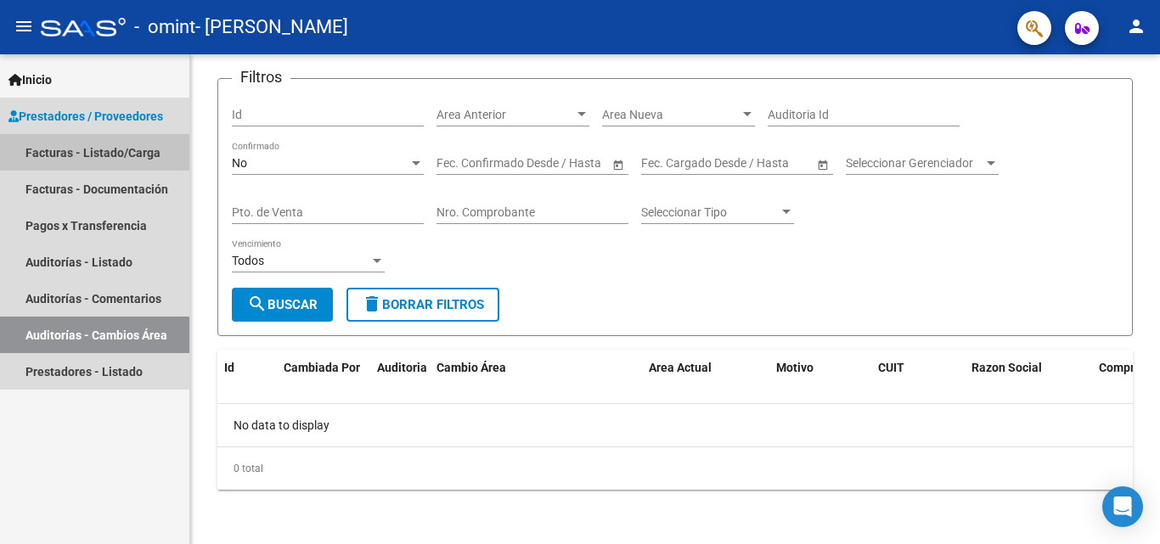
click at [82, 146] on link "Facturas - Listado/Carga" at bounding box center [94, 152] width 189 height 37
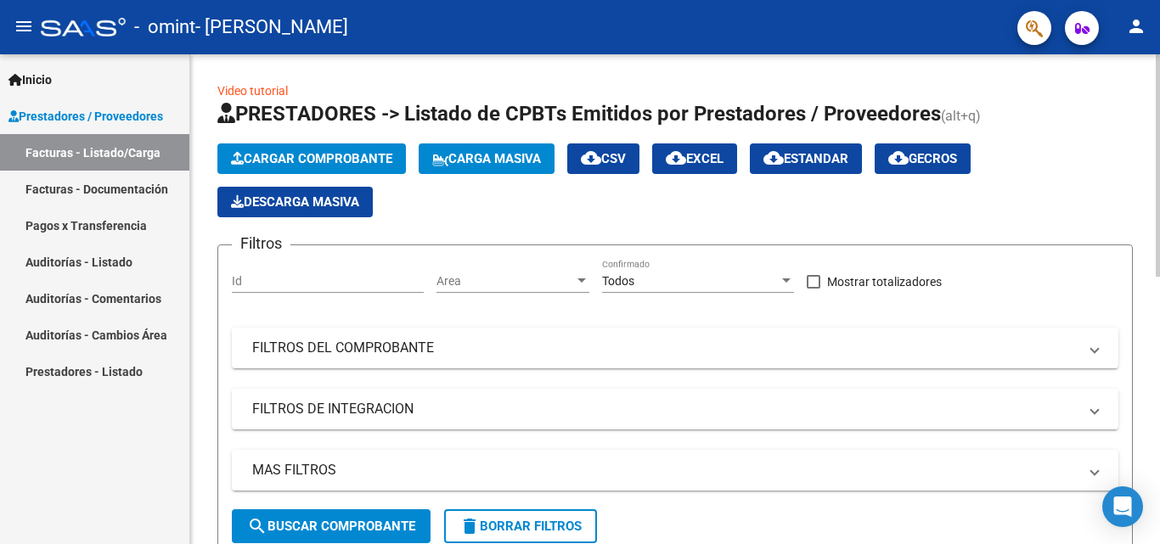
scroll to position [490, 0]
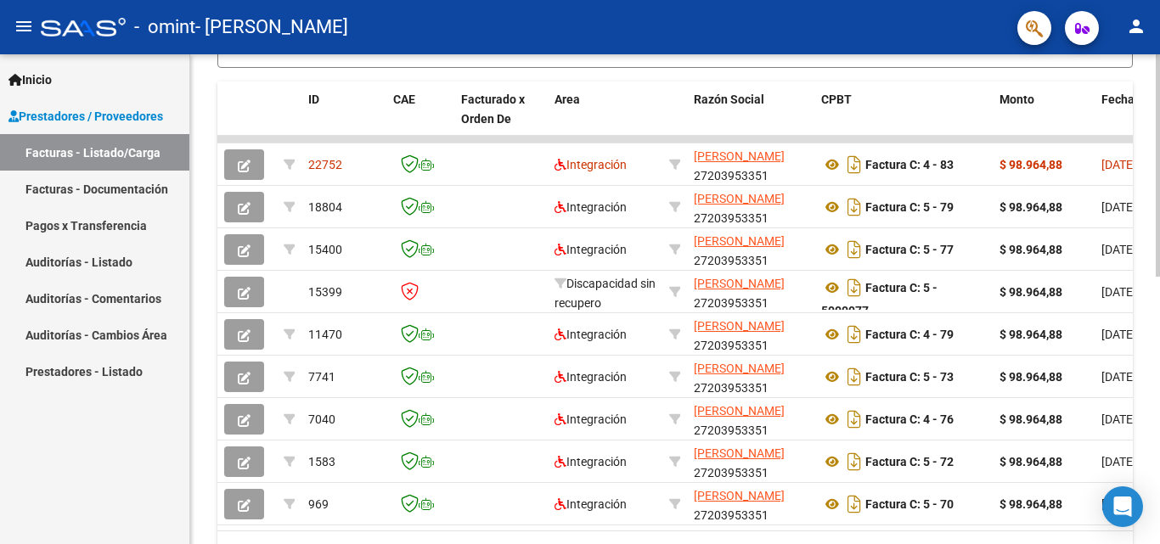
click at [1156, 369] on div at bounding box center [1158, 299] width 4 height 490
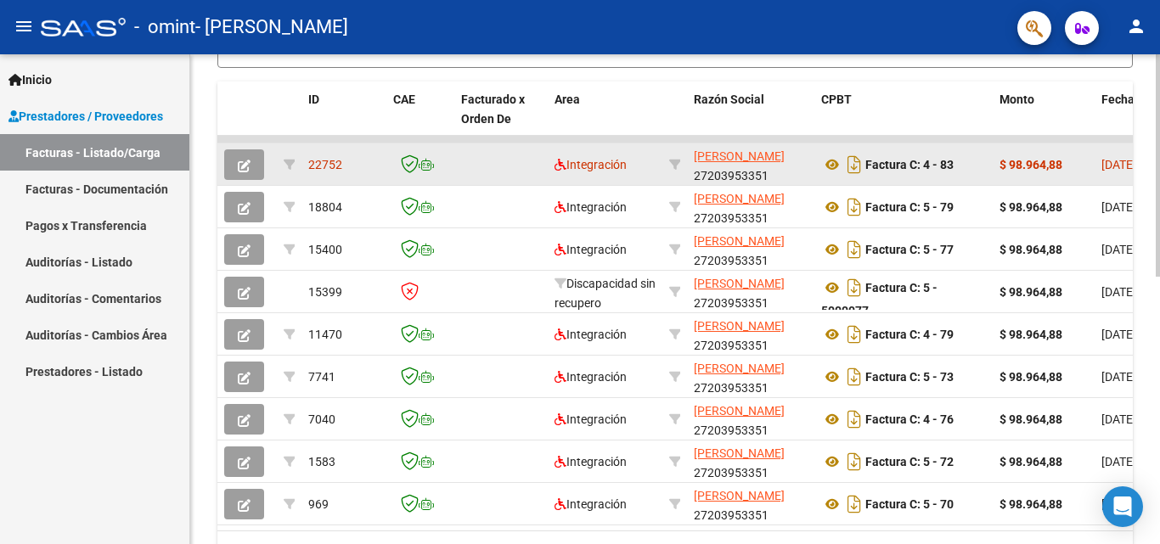
click at [894, 173] on div "Factura C: 4 - 83" at bounding box center [903, 164] width 165 height 27
click at [858, 158] on icon "Descargar documento" at bounding box center [854, 164] width 22 height 27
click at [835, 168] on icon at bounding box center [832, 165] width 22 height 20
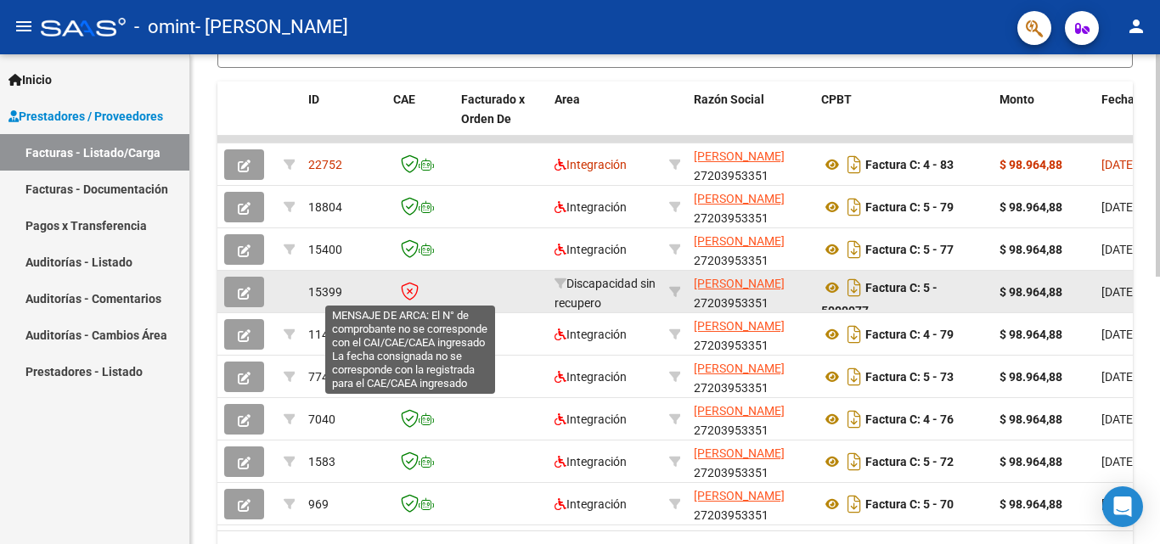
click at [407, 293] on icon at bounding box center [410, 291] width 18 height 19
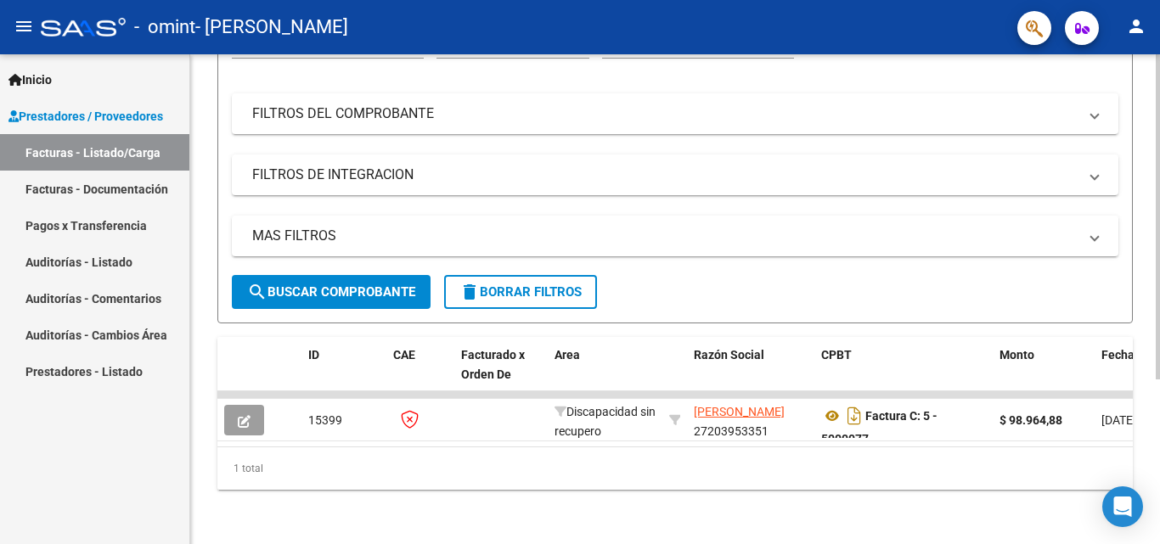
scroll to position [248, 0]
click at [342, 284] on span "search Buscar Comprobante" at bounding box center [331, 291] width 168 height 15
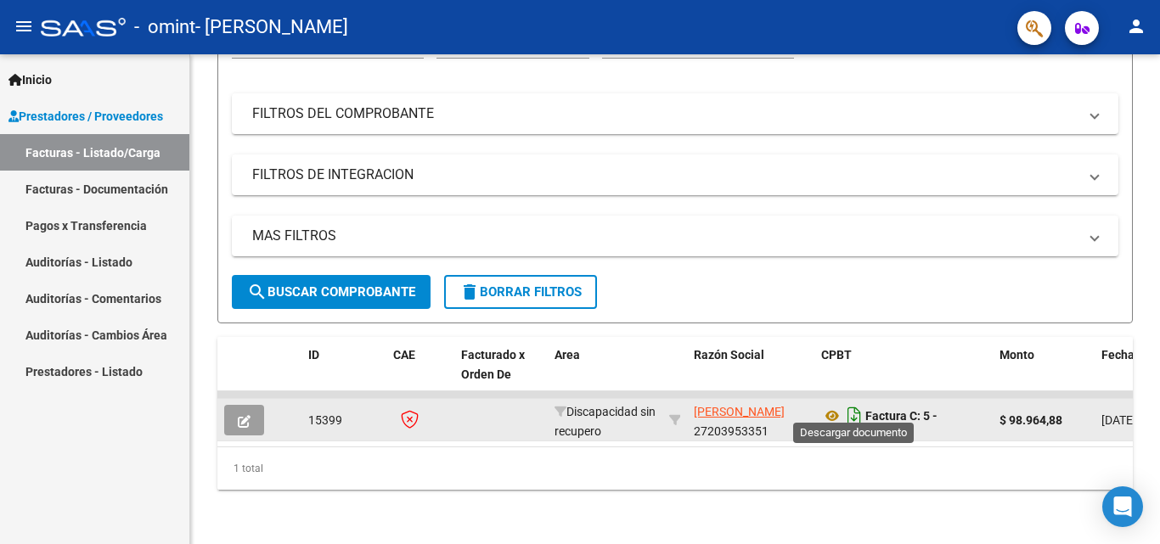
click at [861, 404] on icon "Descargar documento" at bounding box center [854, 415] width 22 height 27
click at [832, 406] on icon at bounding box center [832, 416] width 22 height 20
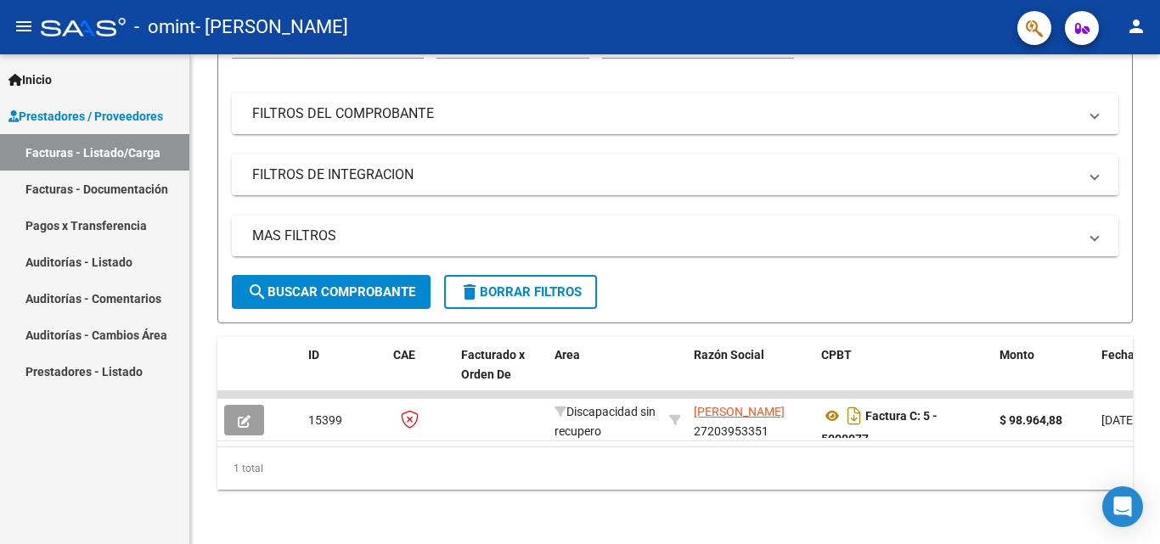
click at [405, 275] on button "search Buscar Comprobante" at bounding box center [331, 292] width 199 height 34
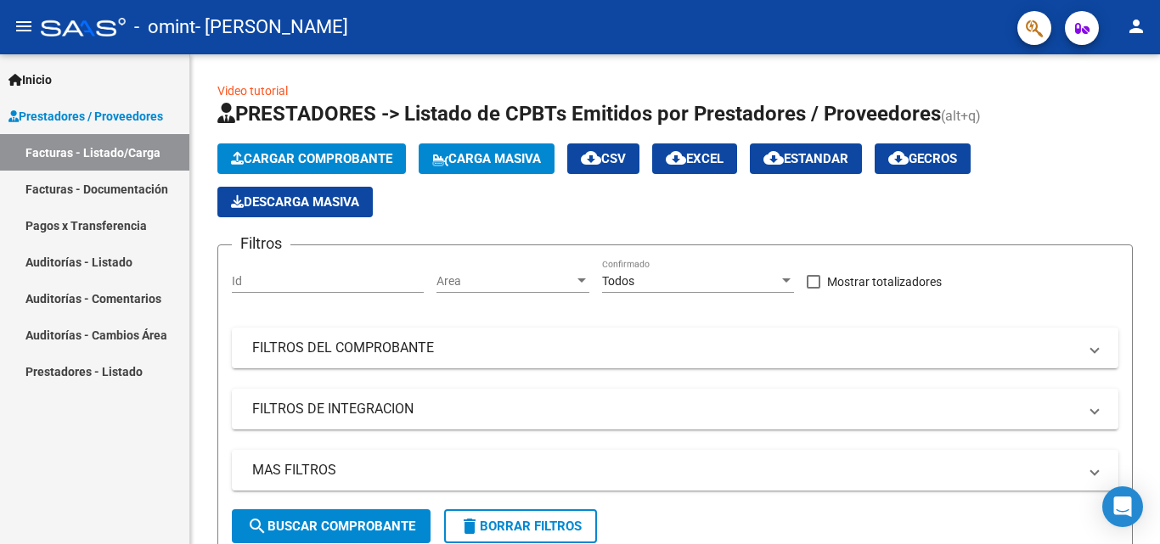
click at [1158, 188] on div at bounding box center [1158, 299] width 4 height 490
click at [380, 154] on span "Cargar Comprobante" at bounding box center [311, 158] width 161 height 15
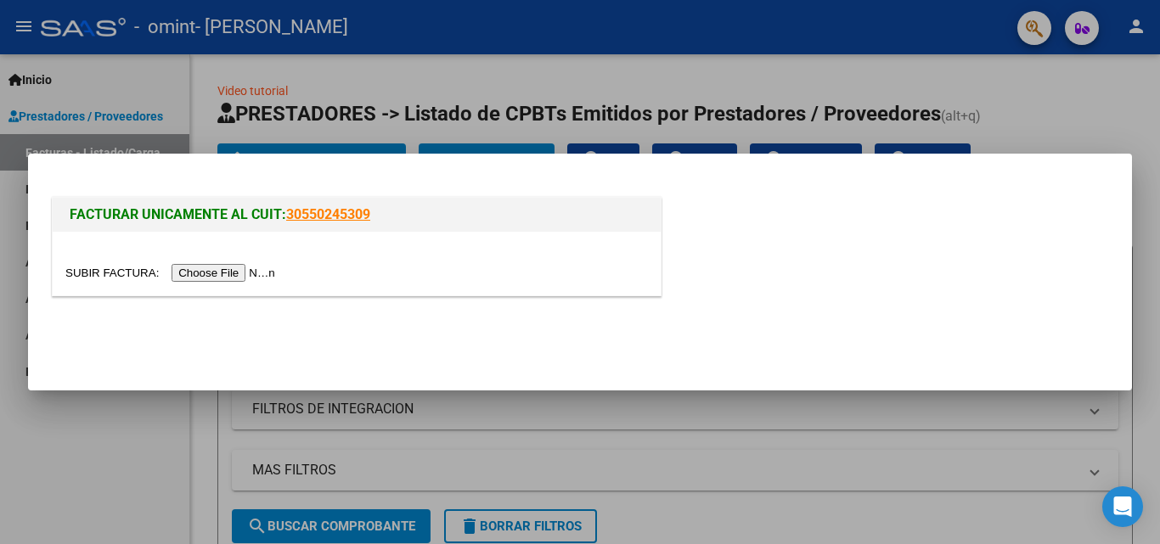
click at [210, 270] on input "file" at bounding box center [172, 273] width 215 height 18
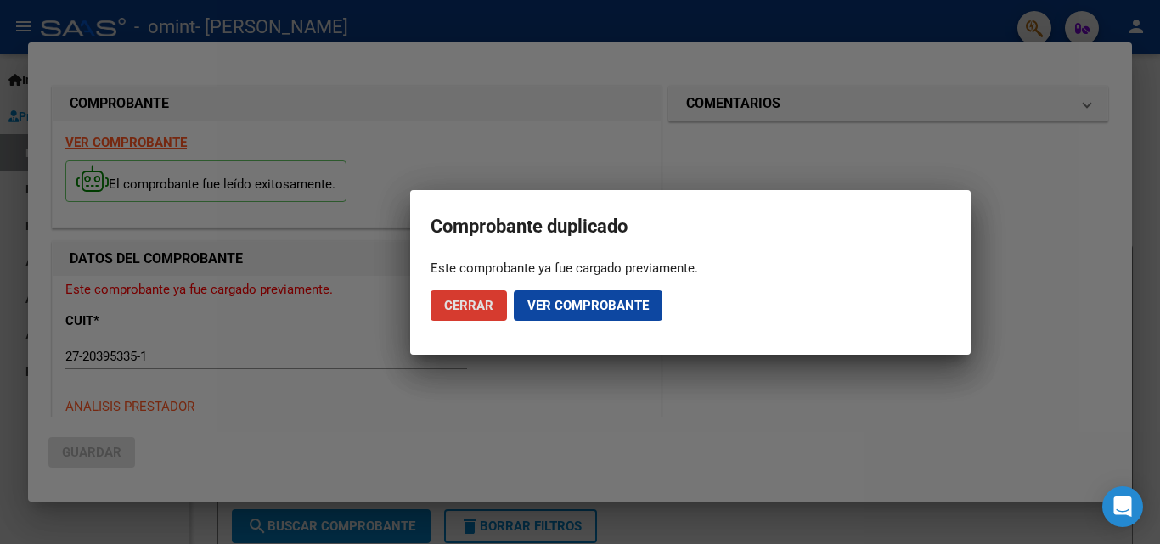
click at [643, 305] on span "Ver comprobante" at bounding box center [587, 305] width 121 height 15
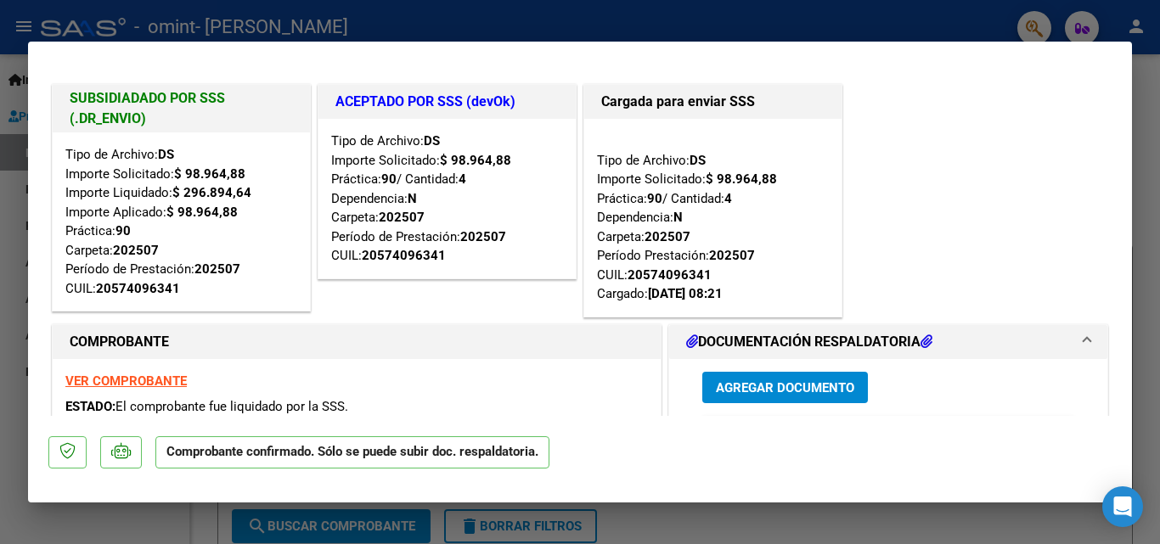
click at [835, 382] on span "Agregar Documento" at bounding box center [785, 387] width 138 height 15
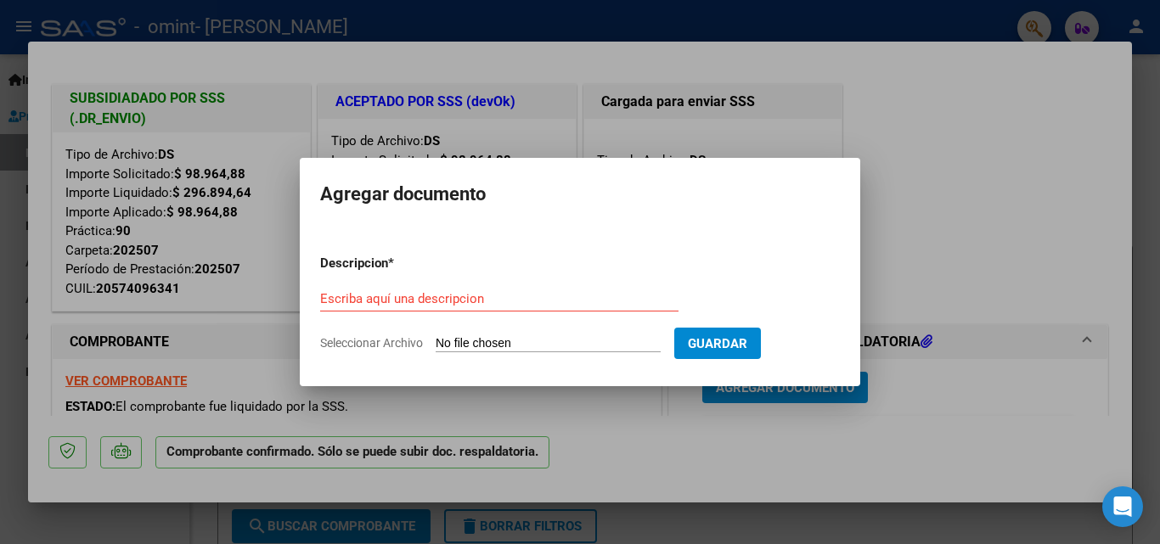
click at [536, 254] on form "Descripcion * Escriba aquí una descripcion Seleccionar Archivo Guardar" at bounding box center [580, 303] width 520 height 124
click at [448, 300] on input "Escriba aquí una descripcion" at bounding box center [499, 298] width 358 height 15
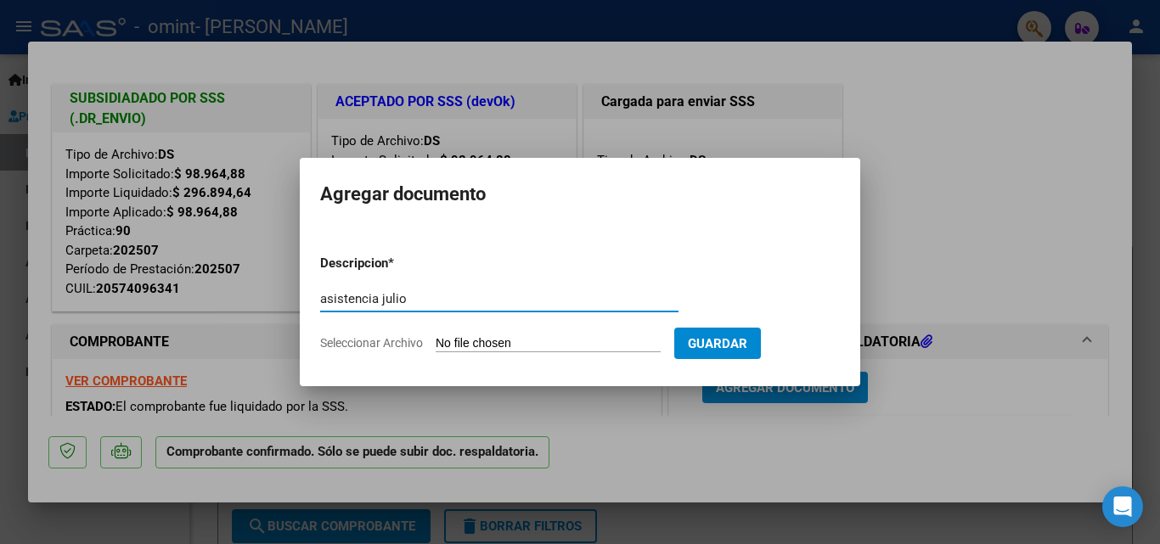
type input "asistencia julio"
click at [377, 341] on span "Seleccionar Archivo" at bounding box center [371, 343] width 103 height 14
click at [436, 341] on input "Seleccionar Archivo" at bounding box center [548, 344] width 225 height 16
type input "C:\fakepath\asistencia [DATE].pdf"
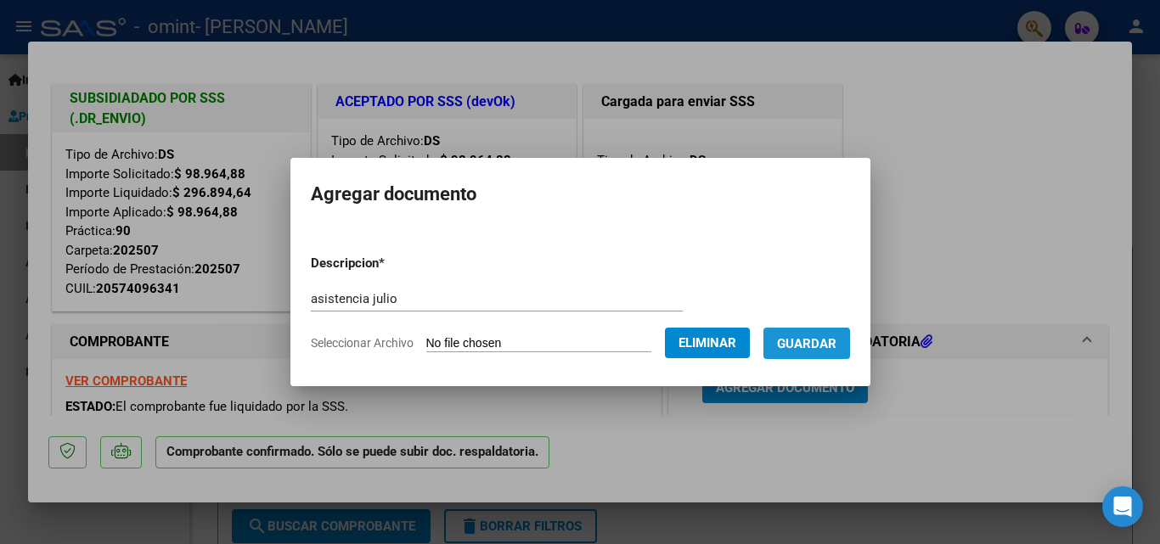
click at [814, 335] on span "Guardar" at bounding box center [806, 342] width 59 height 15
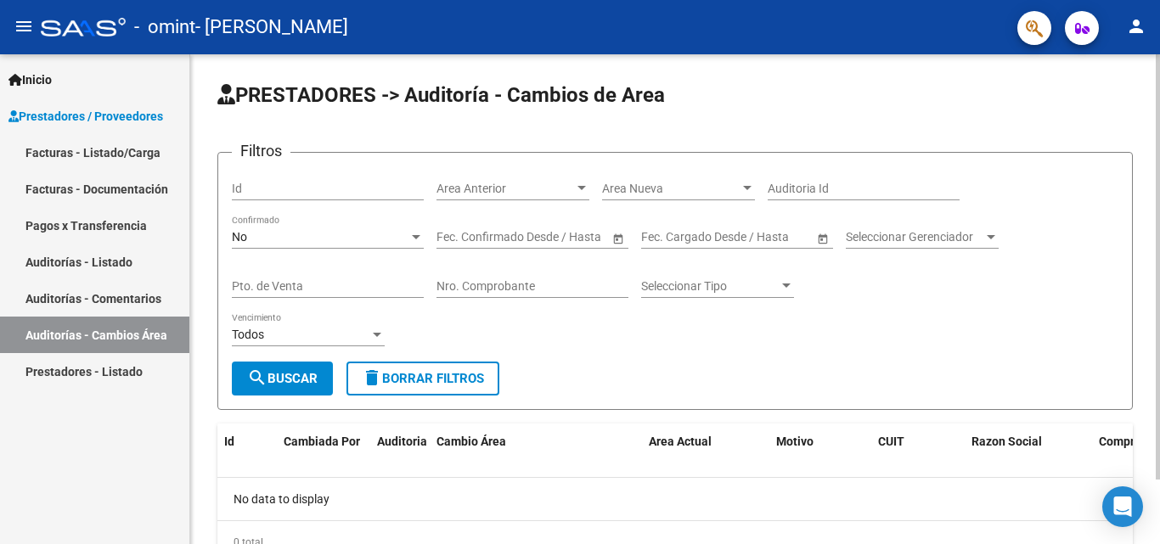
click at [257, 383] on mat-icon "search" at bounding box center [257, 378] width 20 height 20
click at [255, 377] on mat-icon "search" at bounding box center [257, 378] width 20 height 20
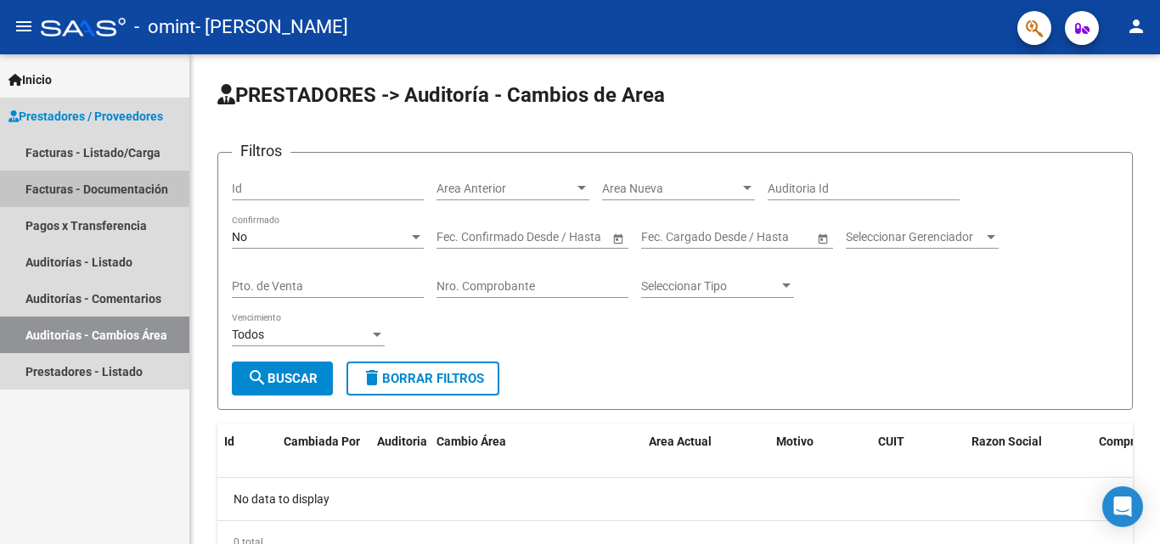
click at [81, 178] on link "Facturas - Documentación" at bounding box center [94, 189] width 189 height 37
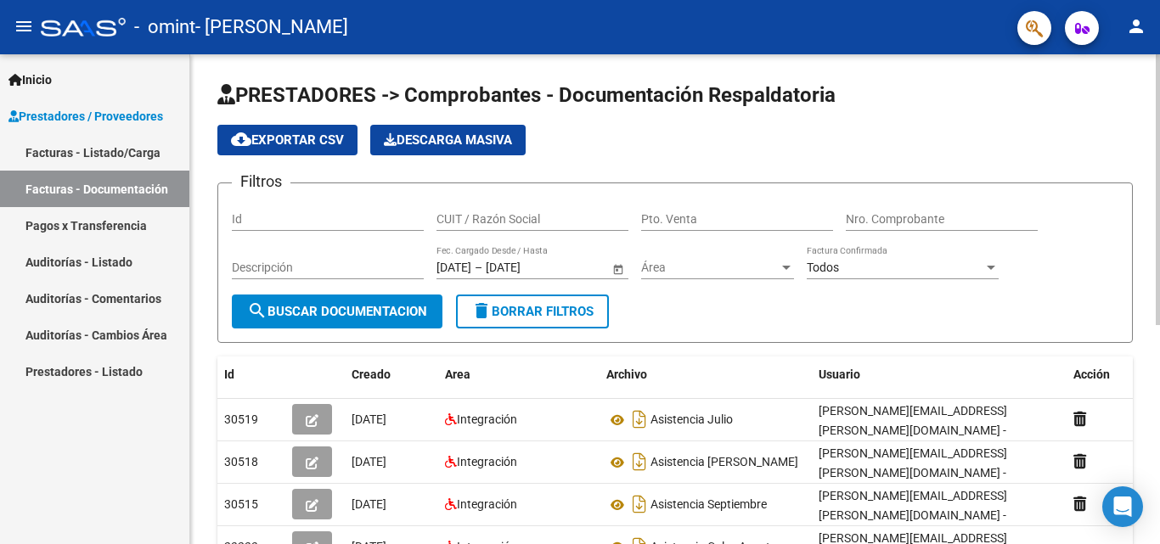
scroll to position [396, 0]
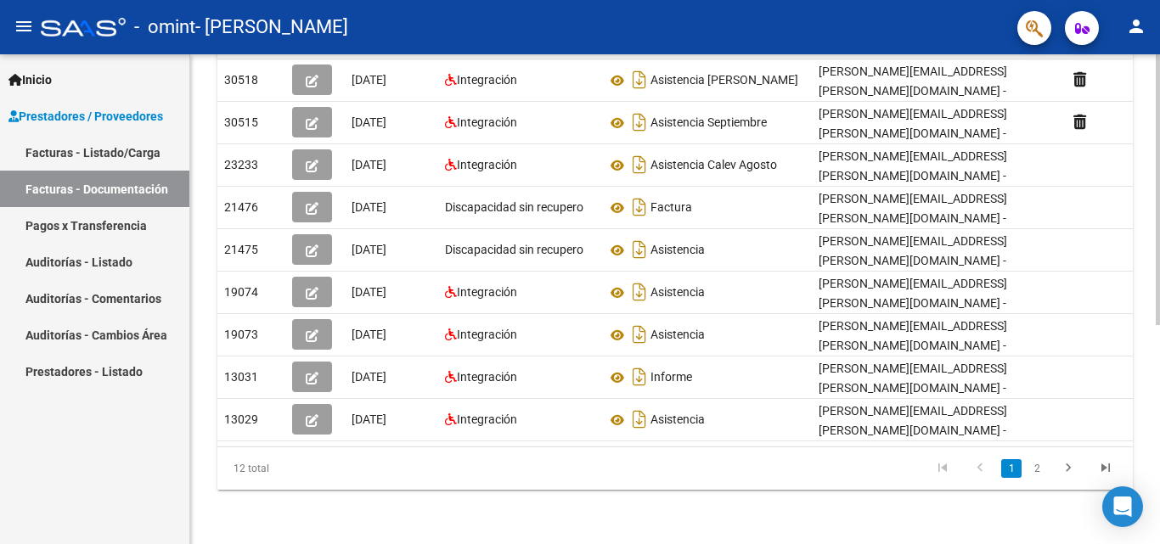
click at [1159, 414] on div at bounding box center [1158, 299] width 4 height 490
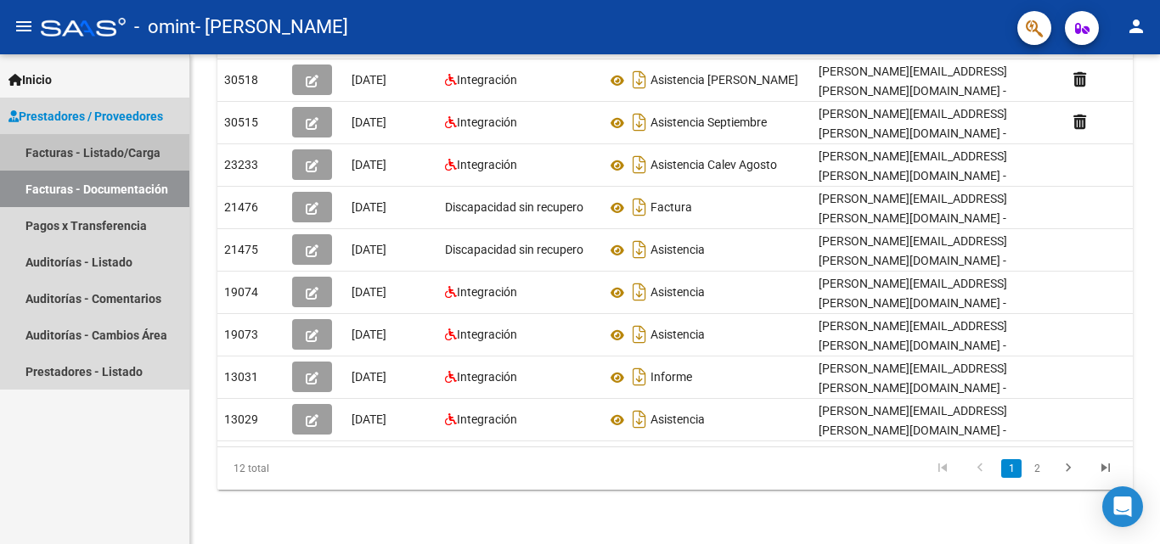
click at [116, 152] on link "Facturas - Listado/Carga" at bounding box center [94, 152] width 189 height 37
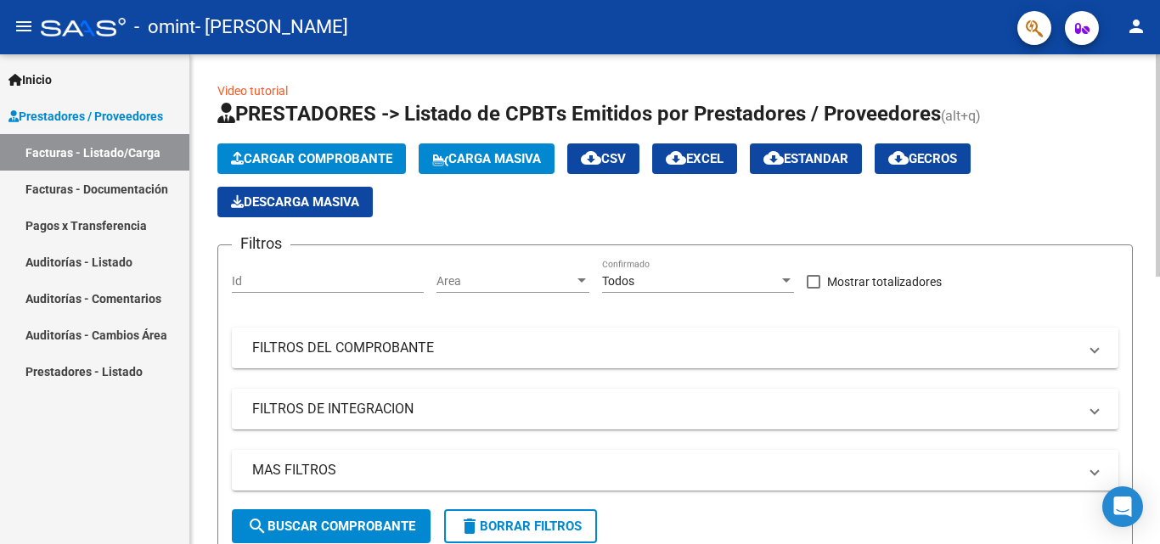
click at [353, 169] on button "Cargar Comprobante" at bounding box center [311, 158] width 188 height 31
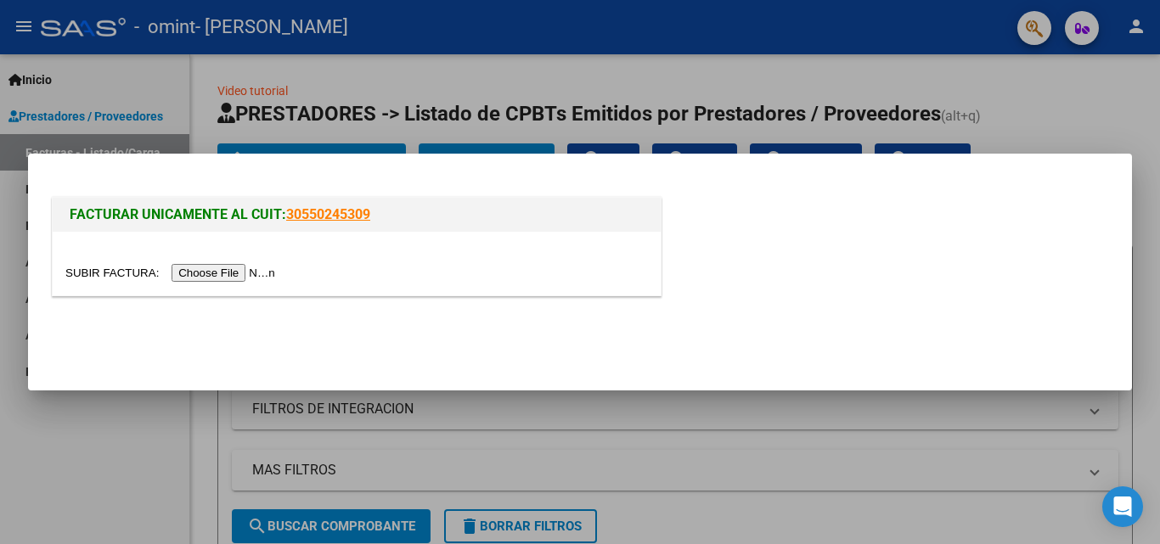
click at [214, 270] on input "file" at bounding box center [172, 273] width 215 height 18
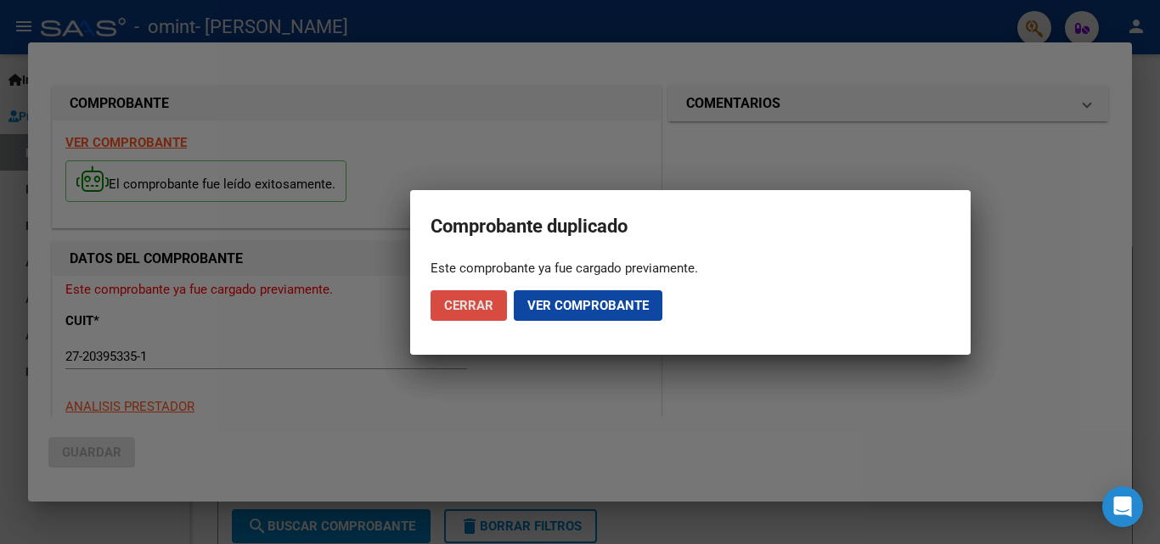
click at [492, 308] on span "Cerrar" at bounding box center [468, 305] width 49 height 15
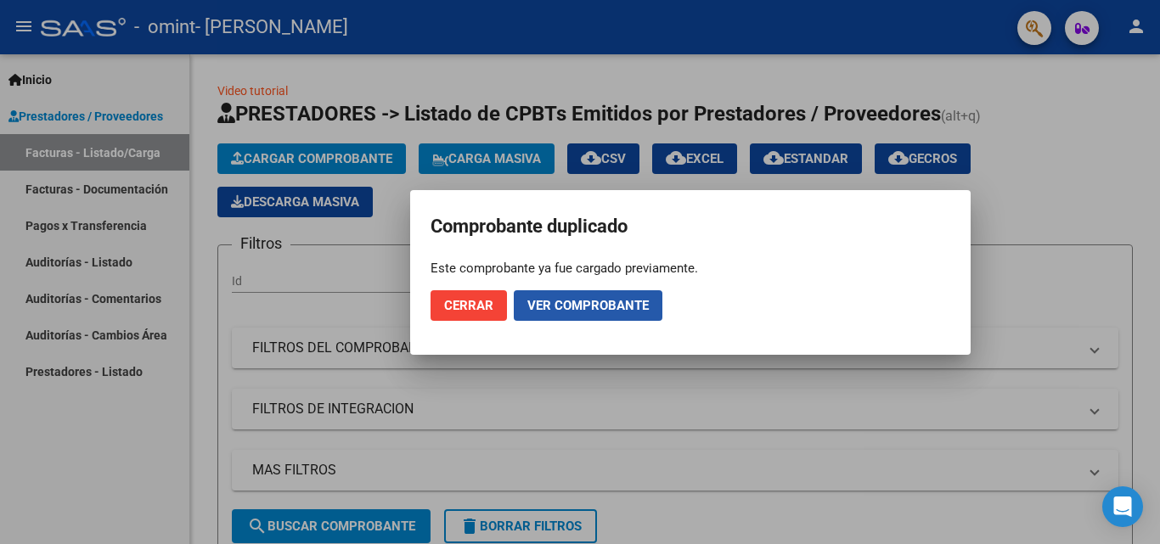
click at [550, 307] on span "Ver comprobante" at bounding box center [587, 305] width 121 height 15
